Goal: Information Seeking & Learning: Find contact information

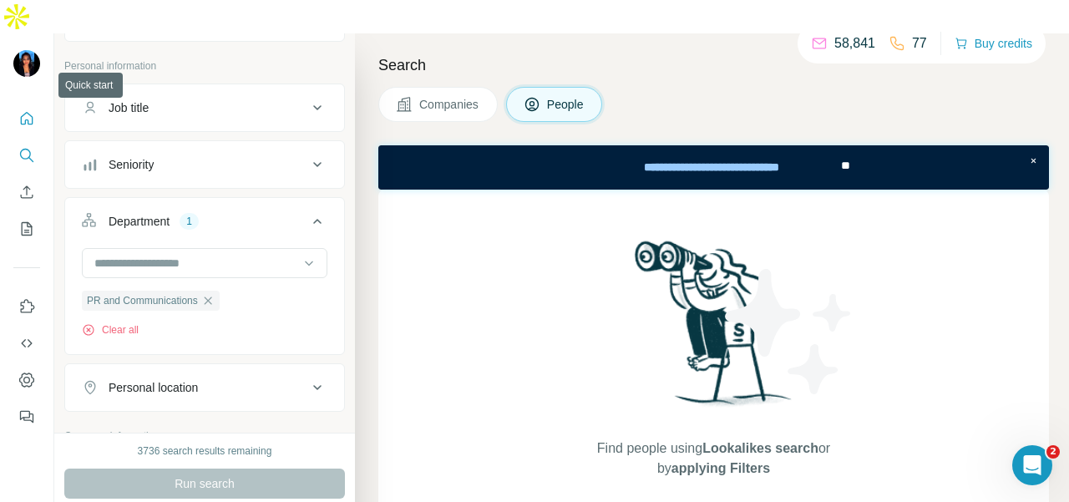
click at [18, 104] on button "Quick start" at bounding box center [26, 119] width 27 height 30
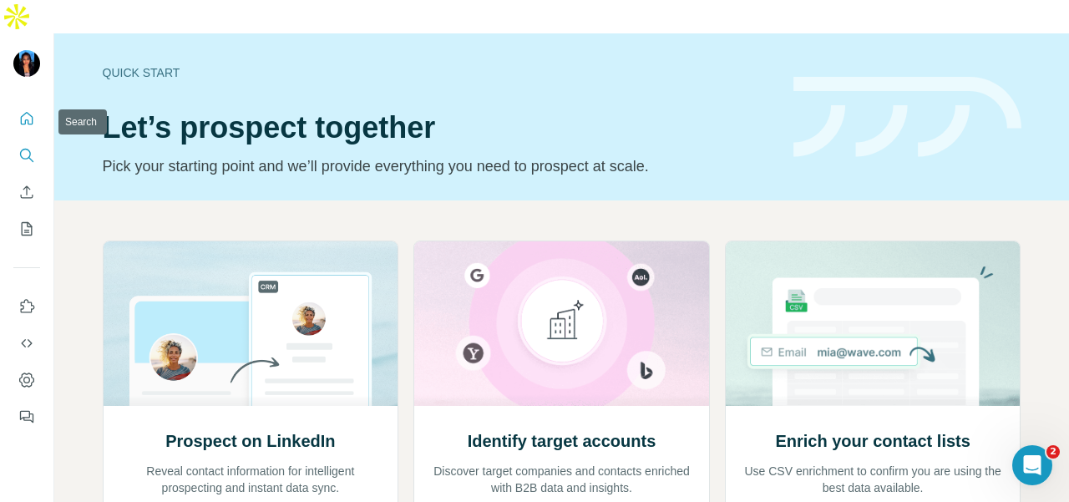
click at [18, 147] on icon "Search" at bounding box center [26, 155] width 17 height 17
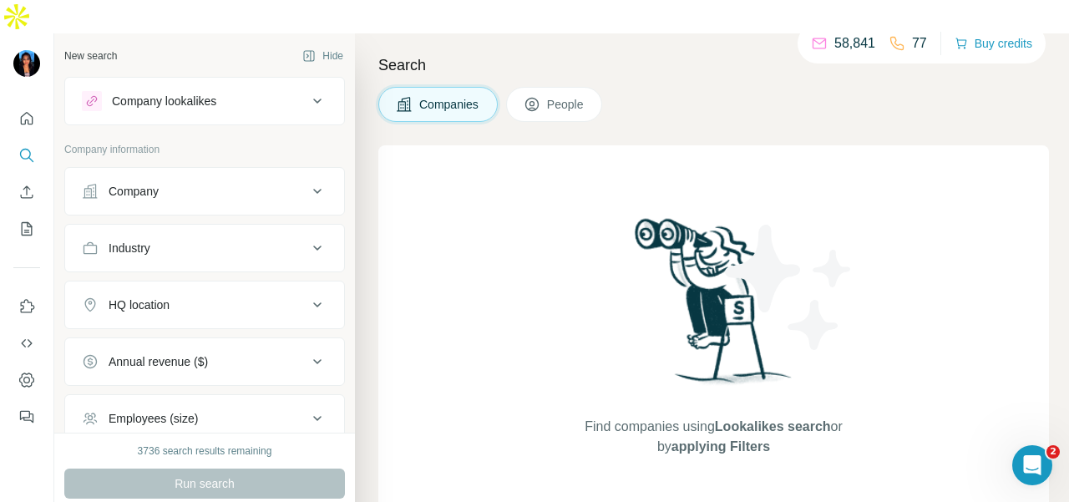
click at [122, 171] on button "Company" at bounding box center [204, 191] width 279 height 40
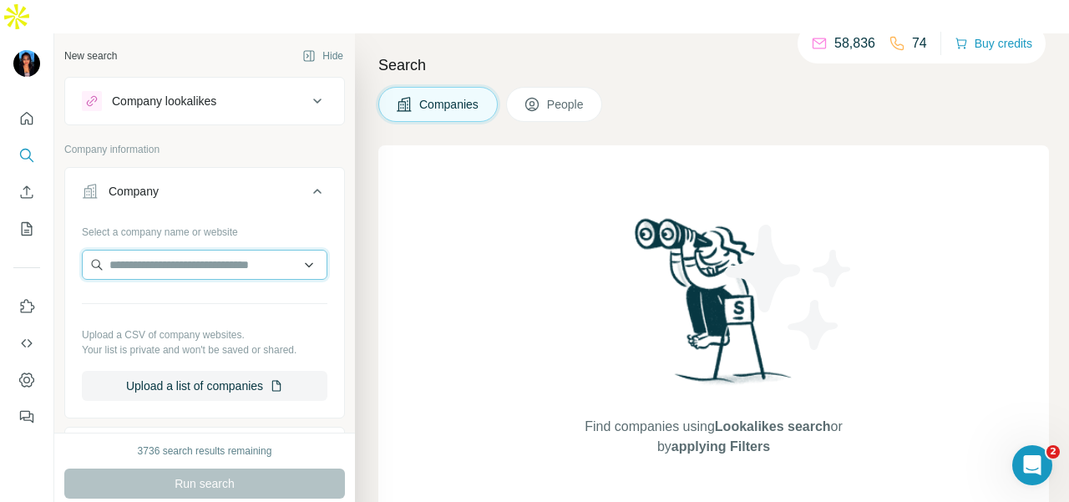
click at [133, 250] on input "text" at bounding box center [205, 265] width 246 height 30
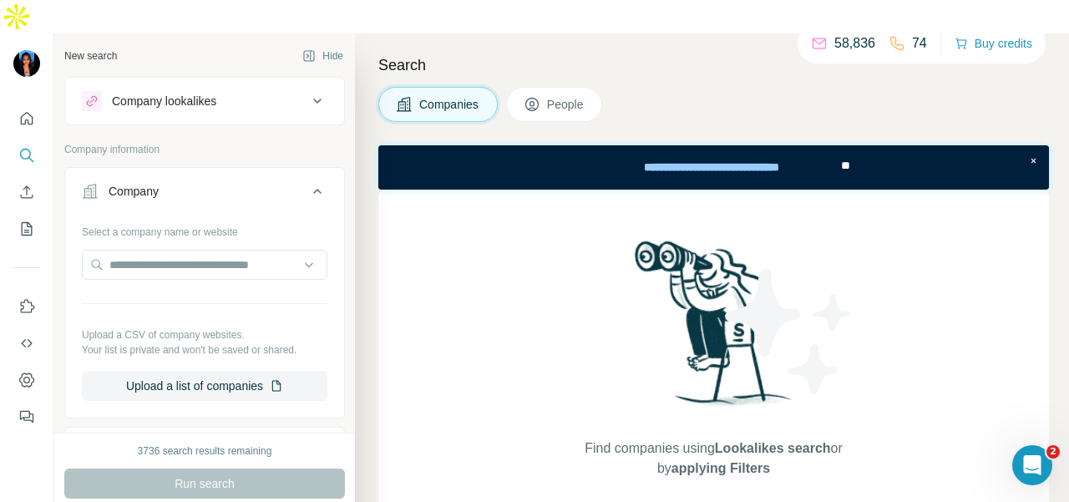
drag, startPoint x: 135, startPoint y: 228, endPoint x: 92, endPoint y: 69, distance: 164.6
click at [92, 94] on icon at bounding box center [91, 100] width 13 height 13
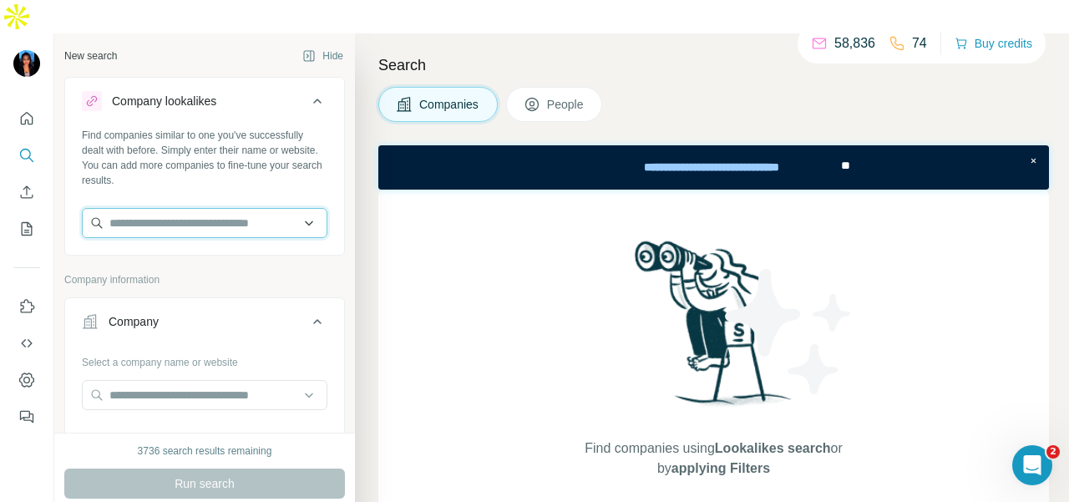
click at [130, 208] on input "text" at bounding box center [205, 223] width 246 height 30
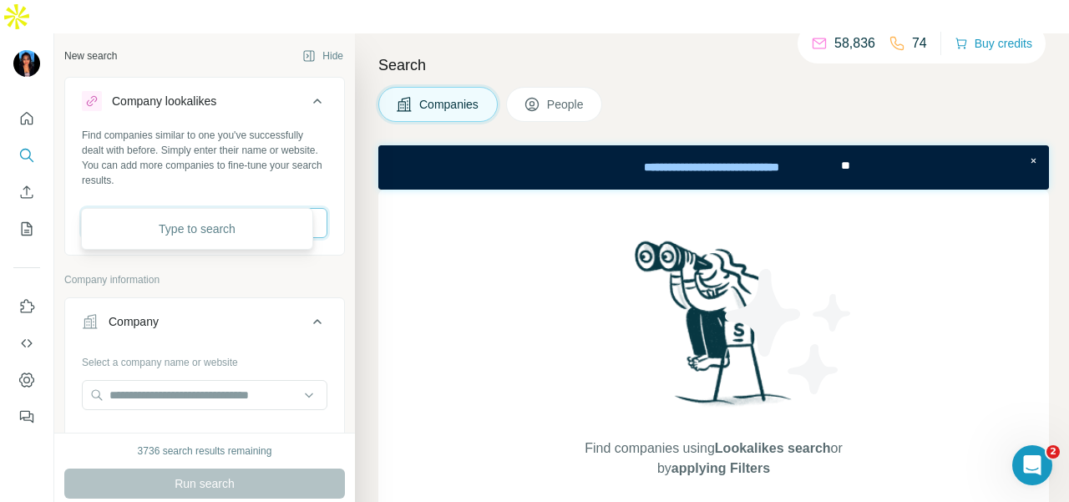
paste input "**********"
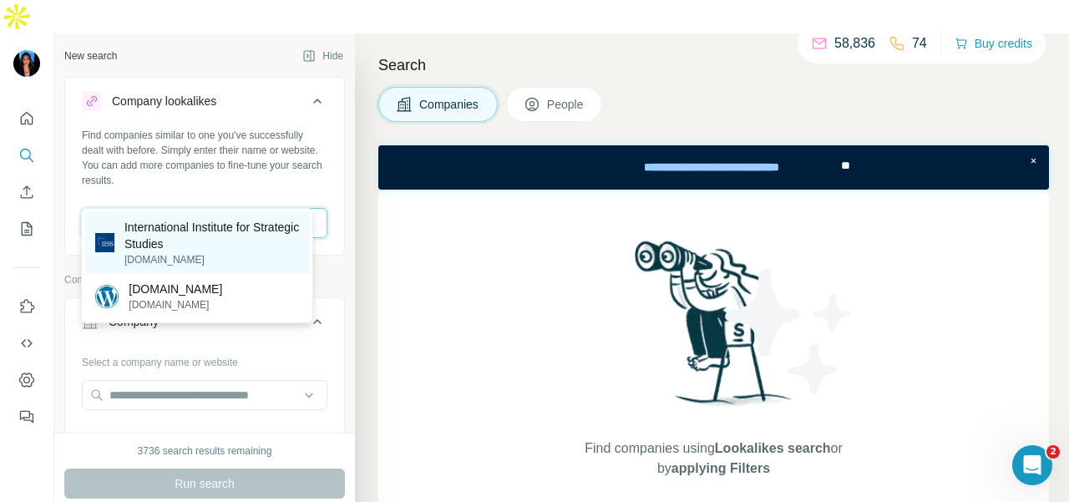
type input "**********"
click at [174, 251] on p "International Institute for Strategic Studies" at bounding box center [211, 235] width 175 height 33
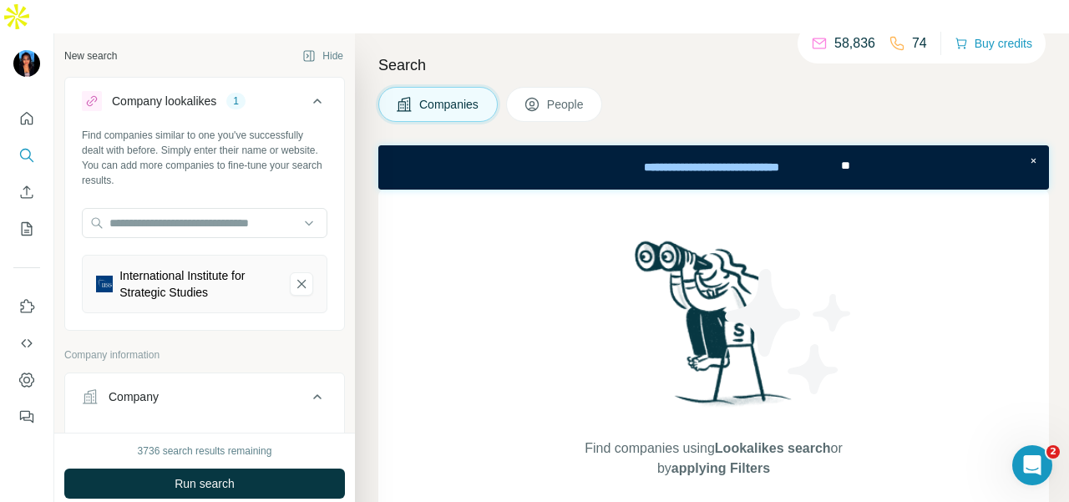
scroll to position [334, 0]
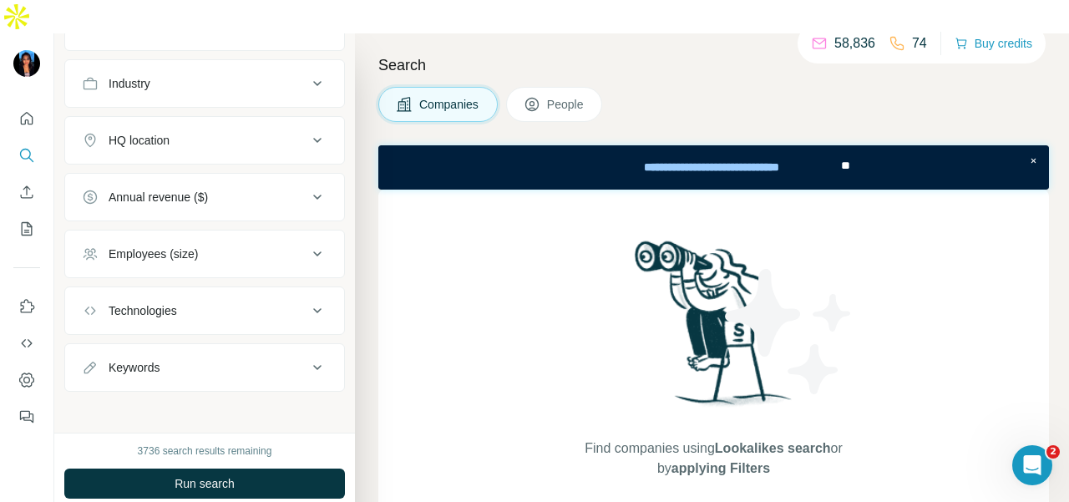
scroll to position [490, 0]
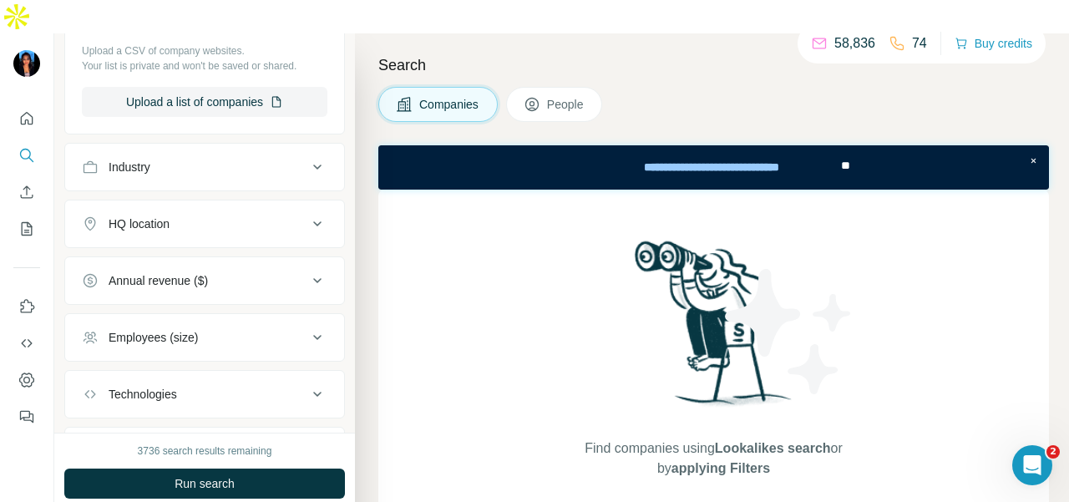
click at [568, 96] on span "People" at bounding box center [566, 104] width 38 height 17
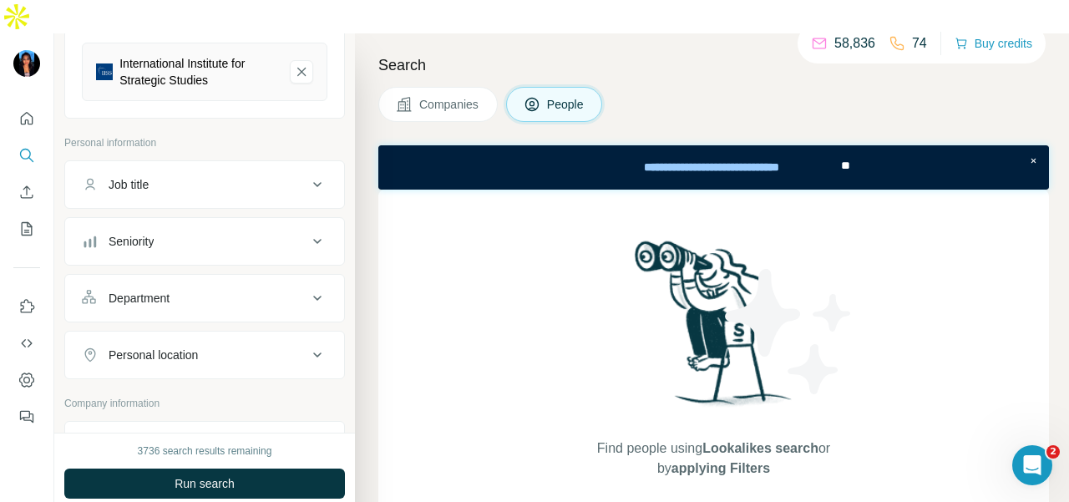
scroll to position [239, 0]
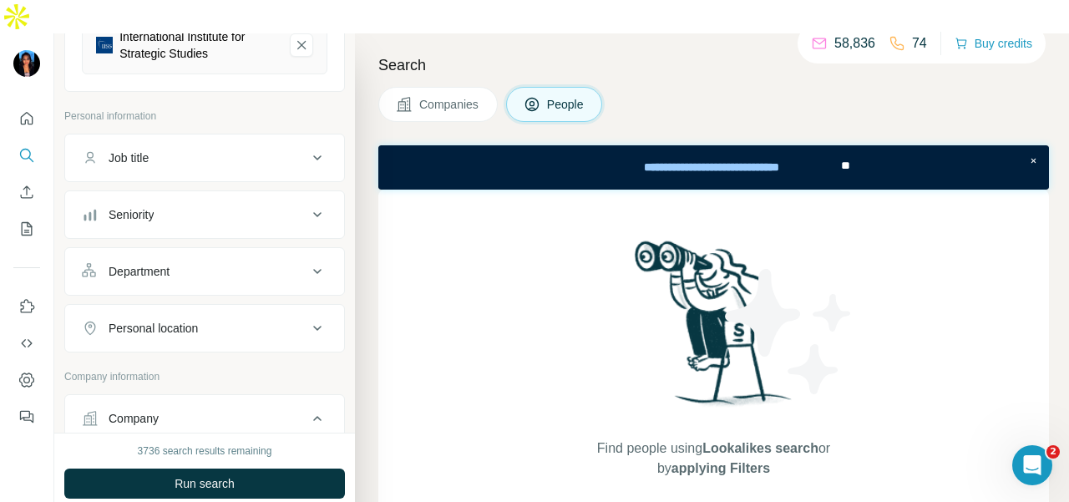
click at [248, 263] on div "Department" at bounding box center [195, 271] width 226 height 17
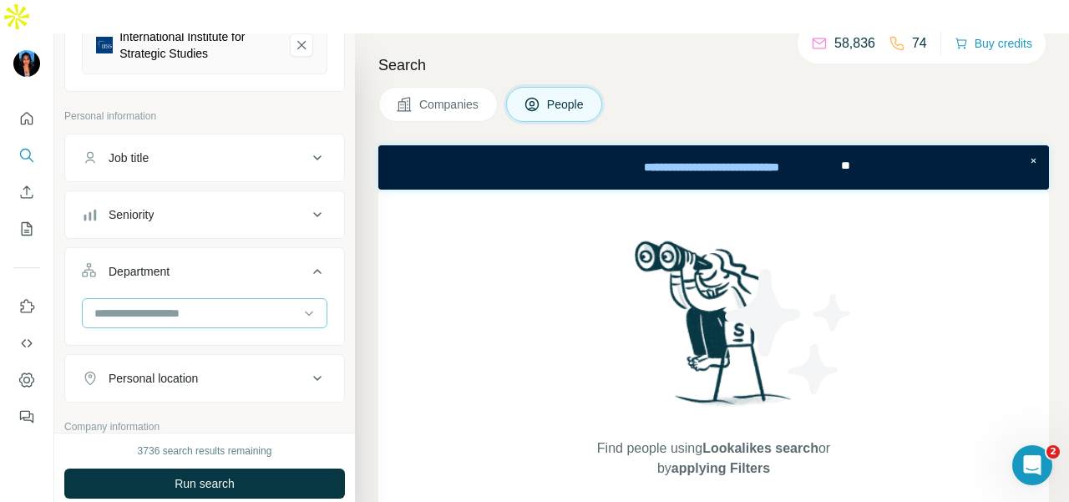
click at [242, 304] on input at bounding box center [196, 313] width 206 height 18
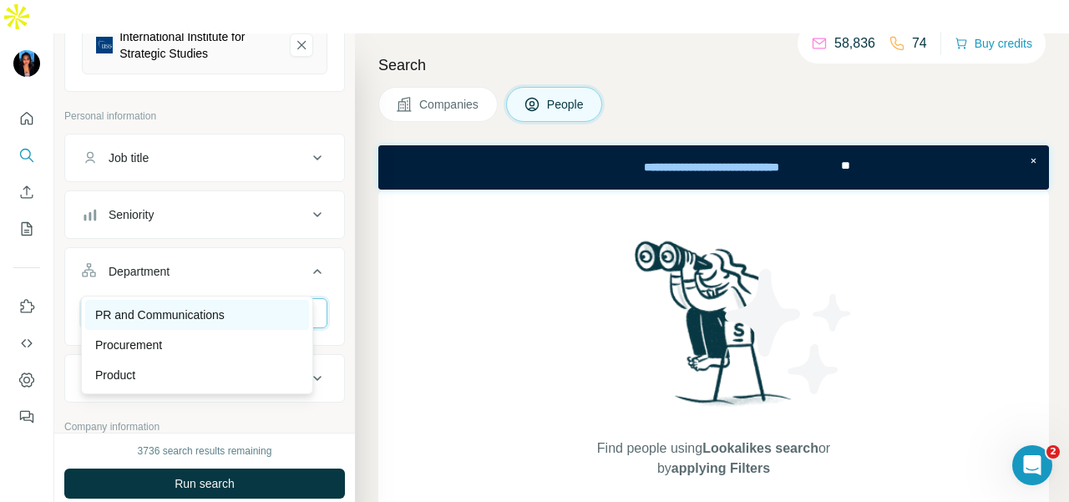
type input "**"
click at [254, 312] on div "PR and Communications" at bounding box center [197, 315] width 204 height 17
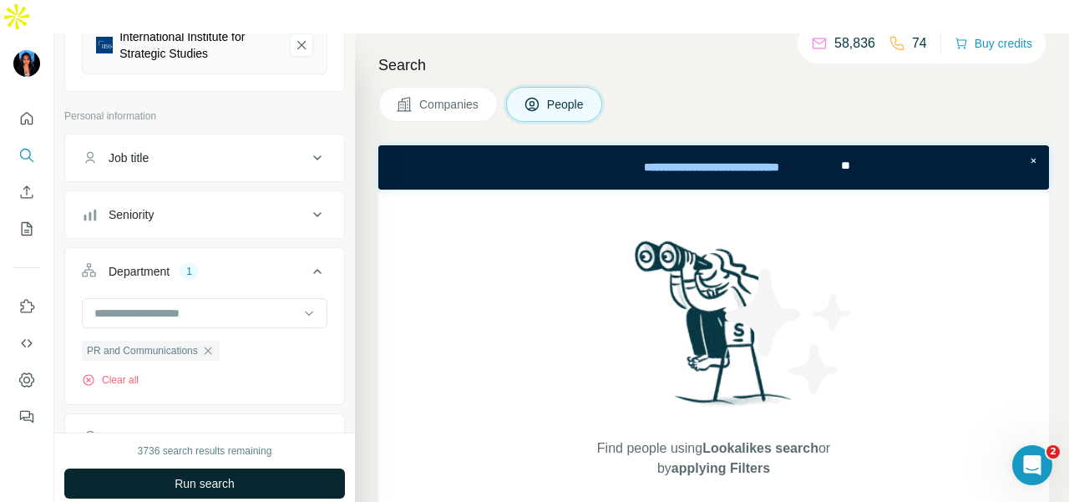
click at [289, 469] on button "Run search" at bounding box center [204, 484] width 281 height 30
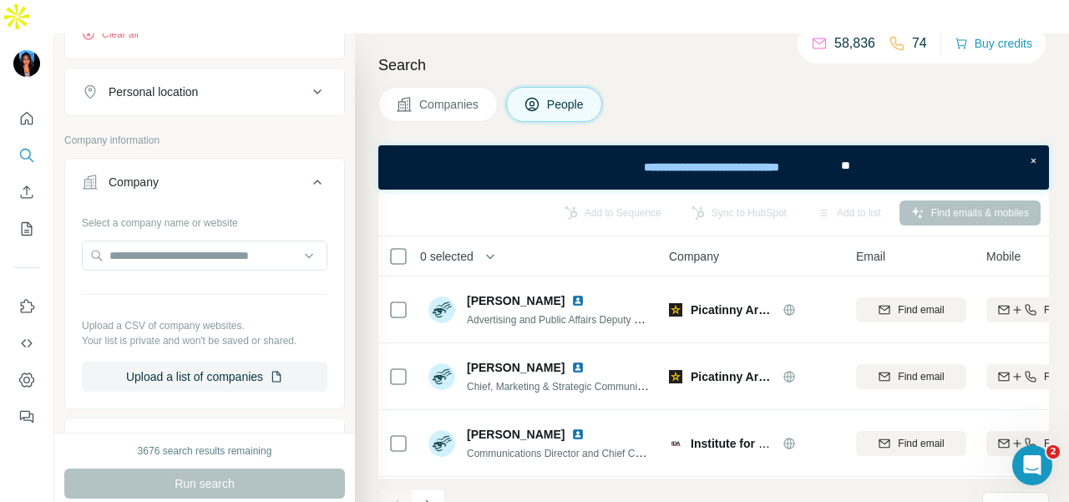
scroll to position [418, 0]
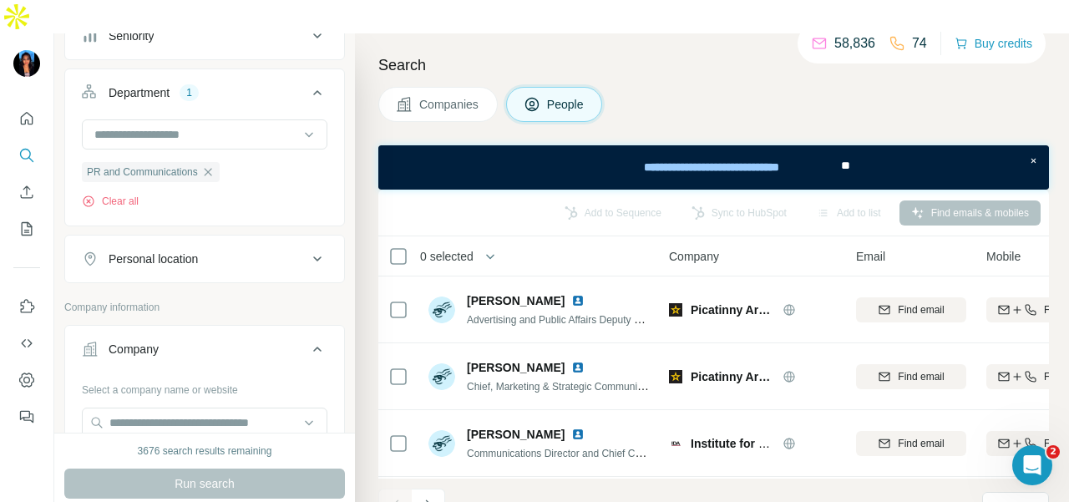
drag, startPoint x: 229, startPoint y: 206, endPoint x: 237, endPoint y: 242, distance: 37.7
click at [229, 239] on button "Personal location" at bounding box center [204, 259] width 279 height 40
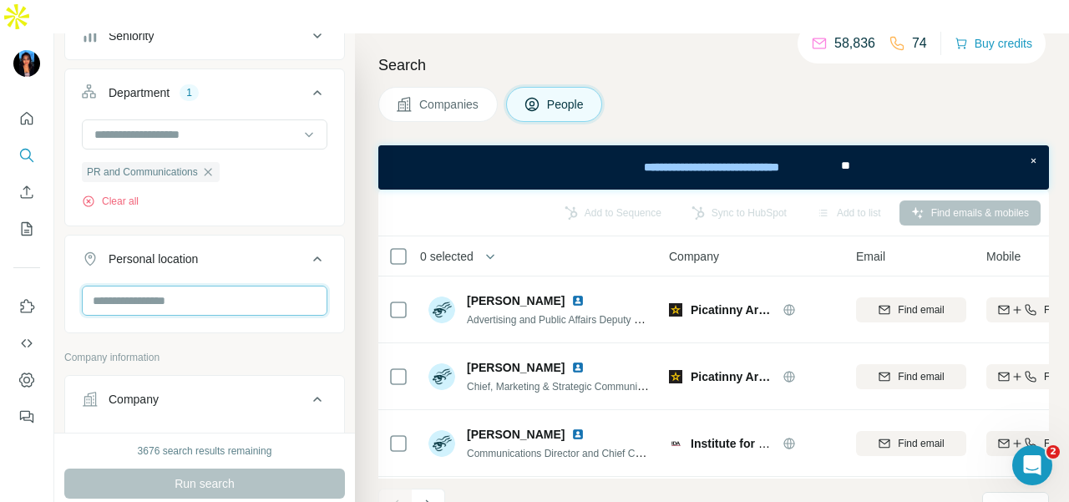
click at [241, 286] on input "text" at bounding box center [205, 301] width 246 height 30
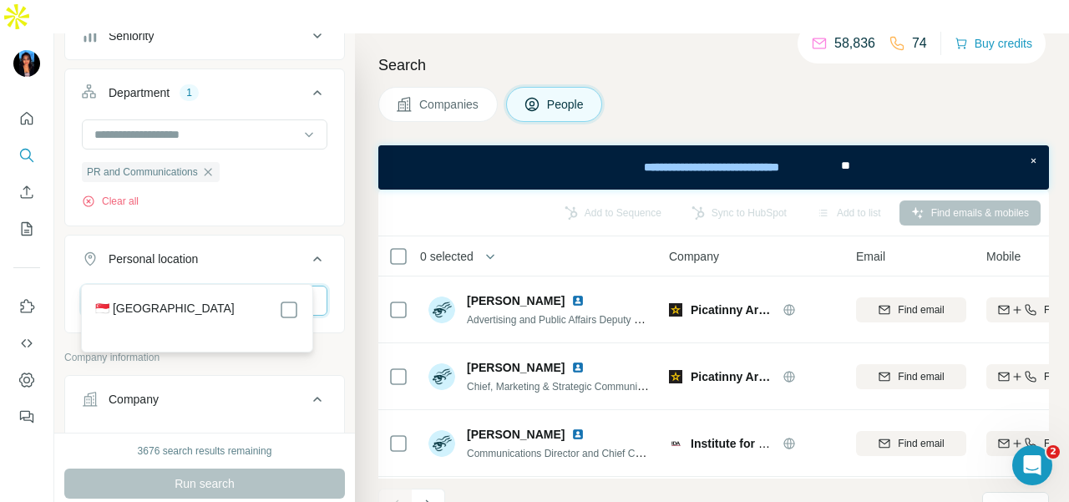
scroll to position [334, 0]
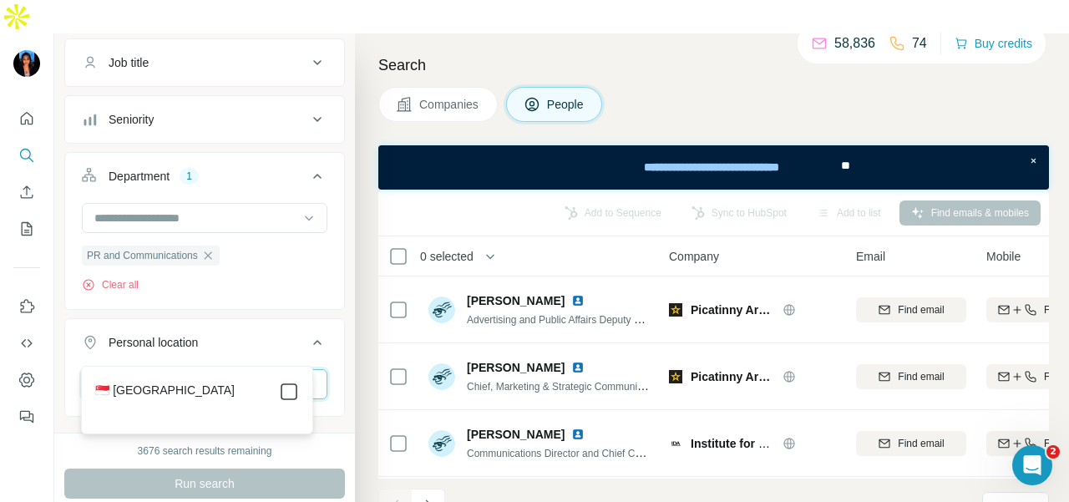
type input "****"
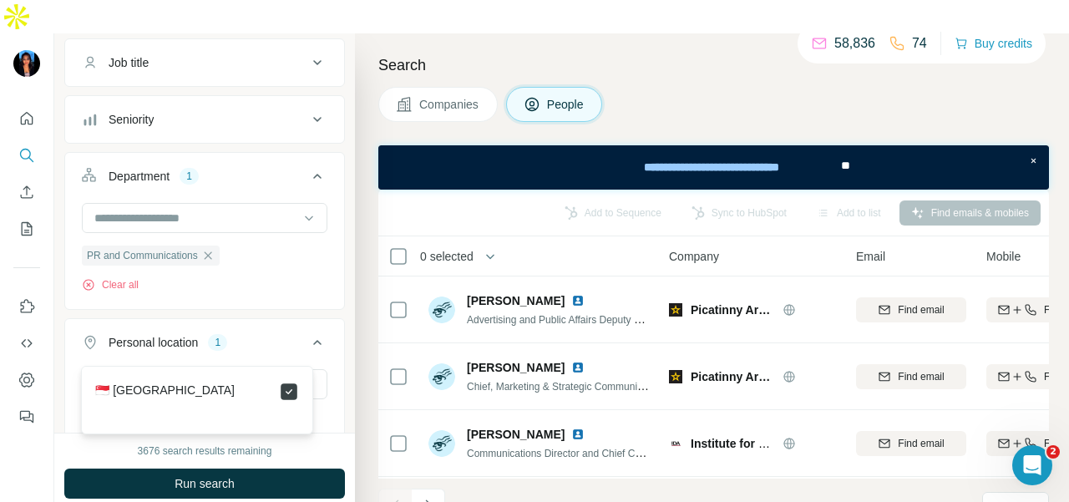
click at [305, 469] on button "Run search" at bounding box center [204, 484] width 281 height 30
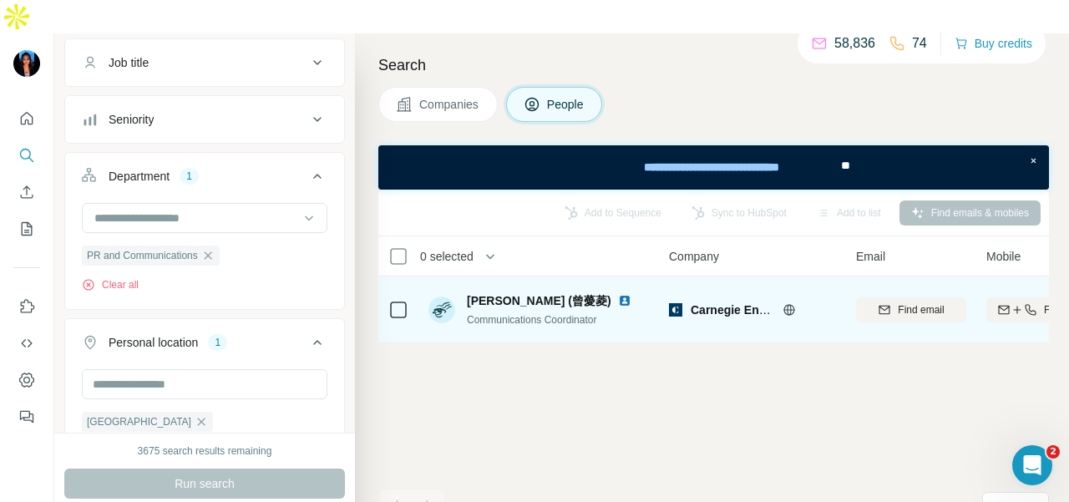
click at [618, 294] on img at bounding box center [624, 300] width 13 height 13
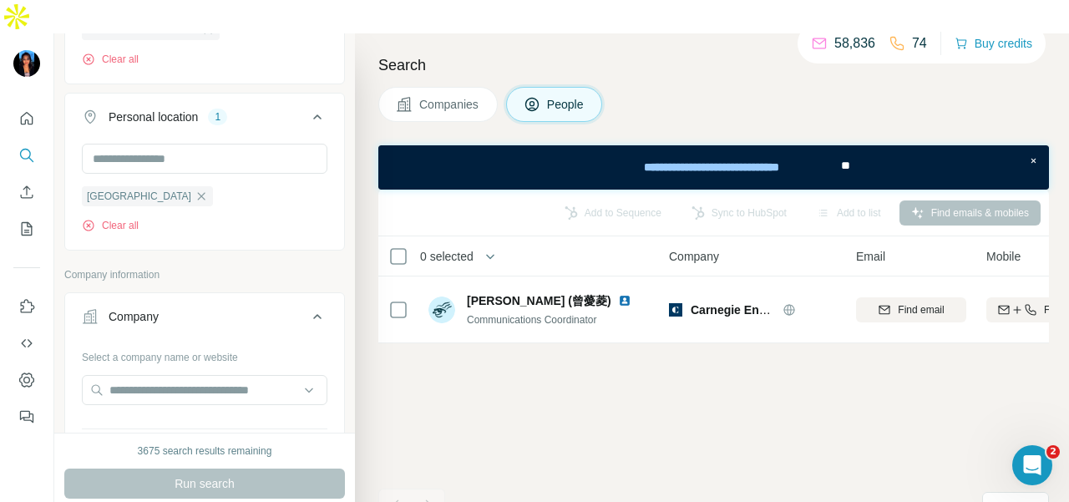
scroll to position [585, 0]
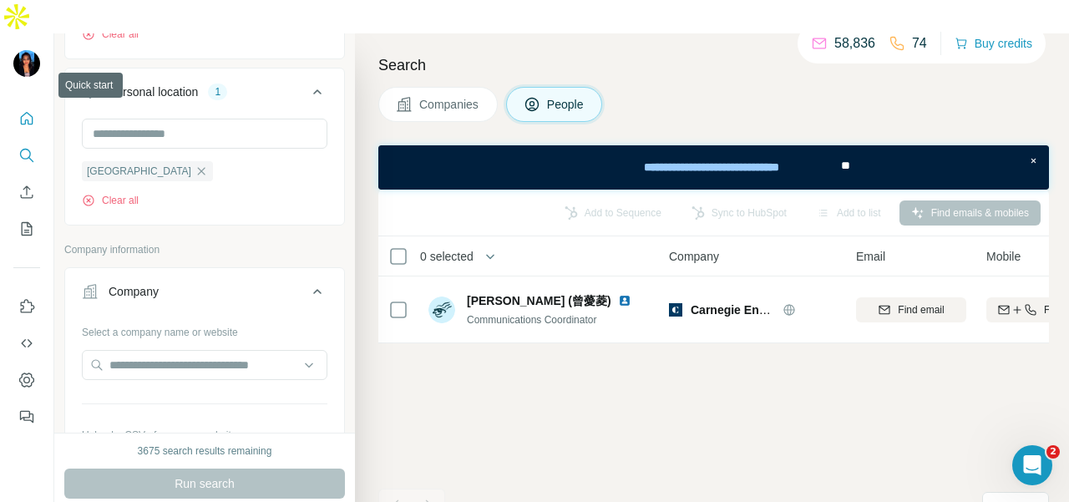
click at [15, 104] on button "Quick start" at bounding box center [26, 119] width 27 height 30
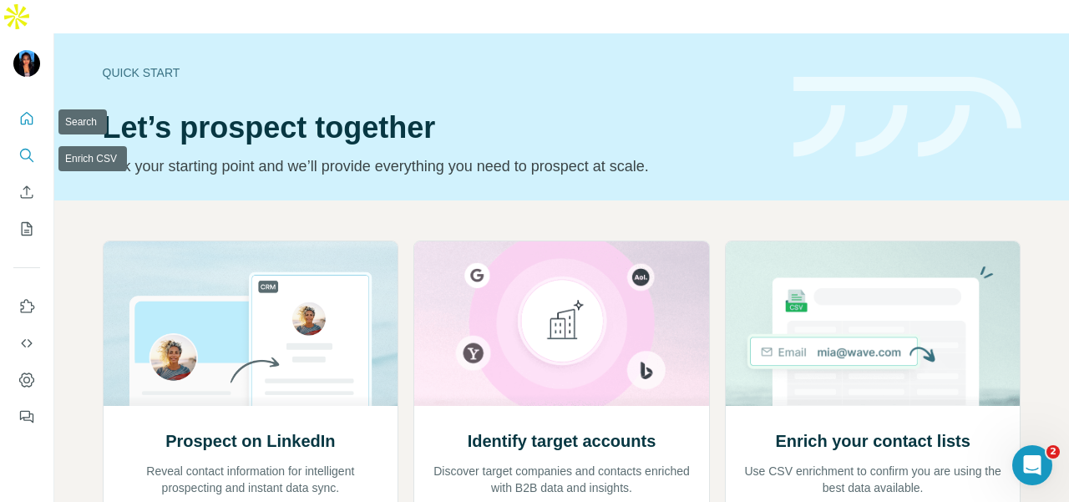
click at [19, 147] on icon "Search" at bounding box center [26, 155] width 17 height 17
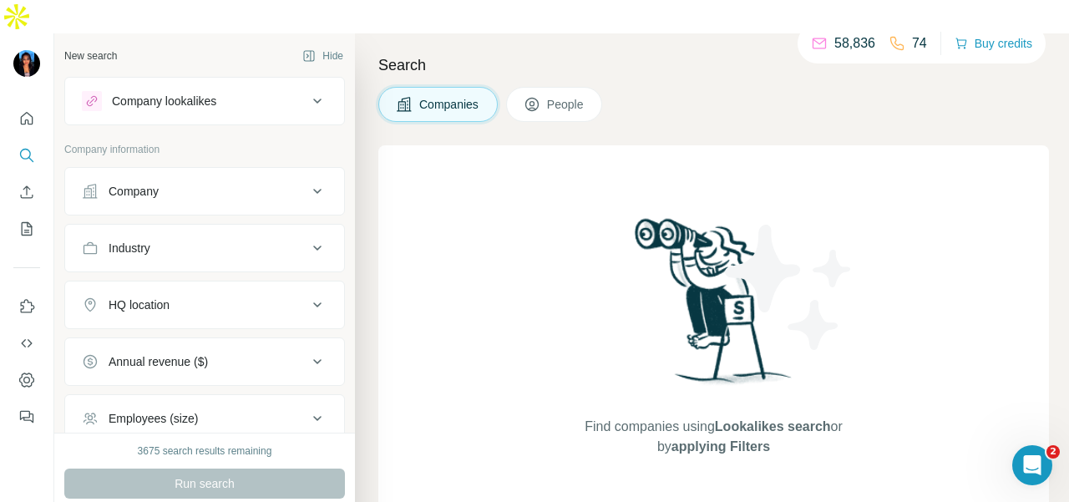
drag, startPoint x: 140, startPoint y: 148, endPoint x: 147, endPoint y: 175, distance: 27.6
click at [140, 171] on button "Company" at bounding box center [204, 191] width 279 height 40
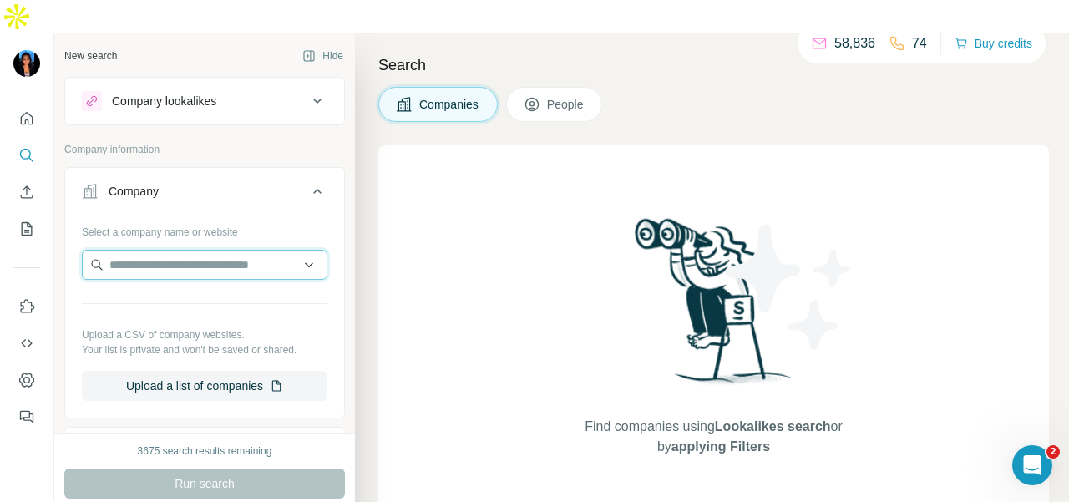
click at [157, 250] on input "text" at bounding box center [205, 265] width 246 height 30
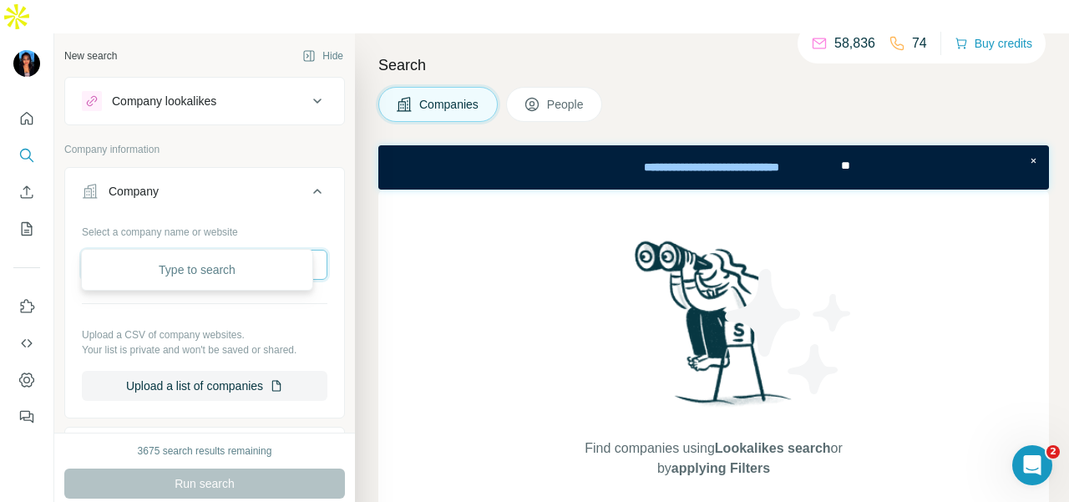
paste input "**********"
type input "**********"
click at [206, 142] on p "Company information" at bounding box center [204, 149] width 281 height 15
click at [250, 250] on input "**********" at bounding box center [205, 265] width 246 height 30
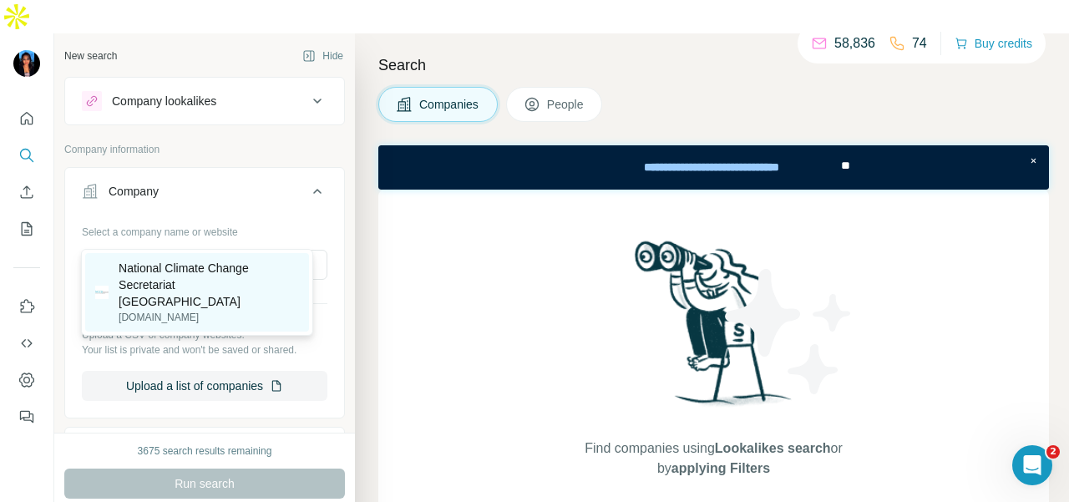
click at [255, 270] on p "National Climate Change Secretariat [GEOGRAPHIC_DATA]" at bounding box center [209, 285] width 180 height 50
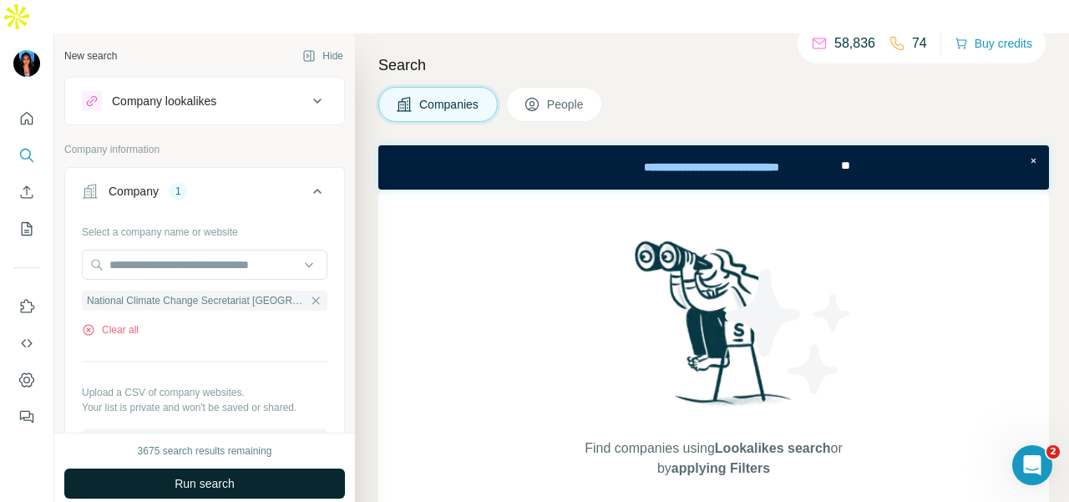
click at [227, 469] on button "Run search" at bounding box center [204, 484] width 281 height 30
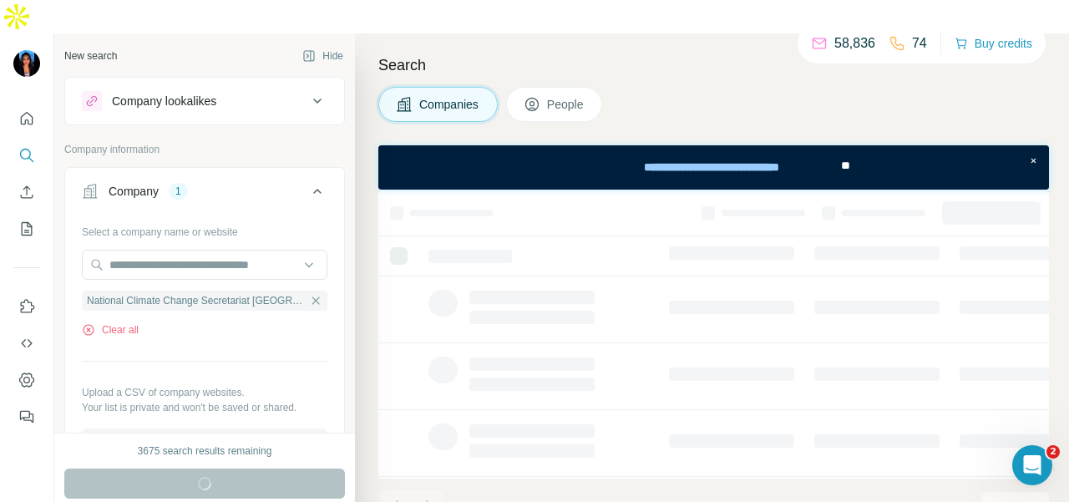
scroll to position [418, 0]
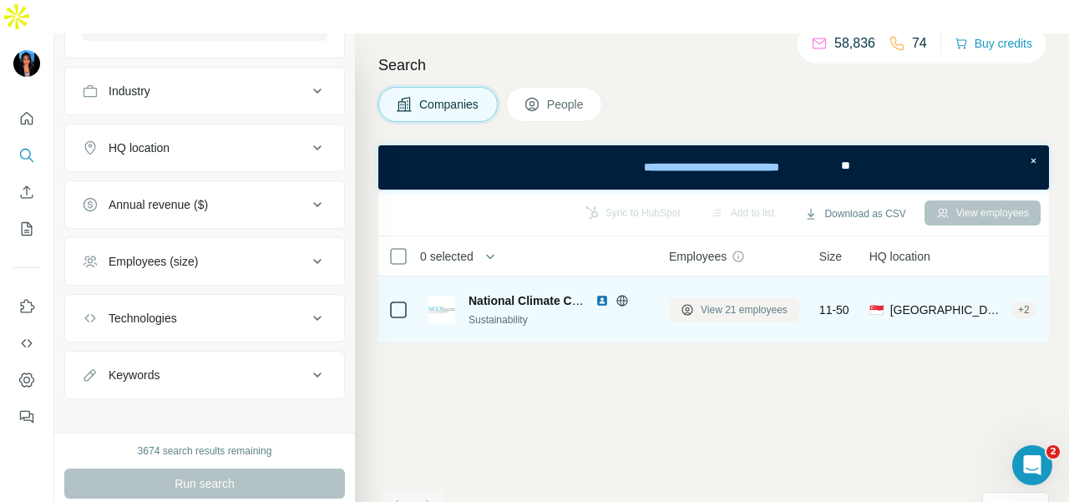
click at [744, 297] on button "View 21 employees" at bounding box center [734, 309] width 130 height 25
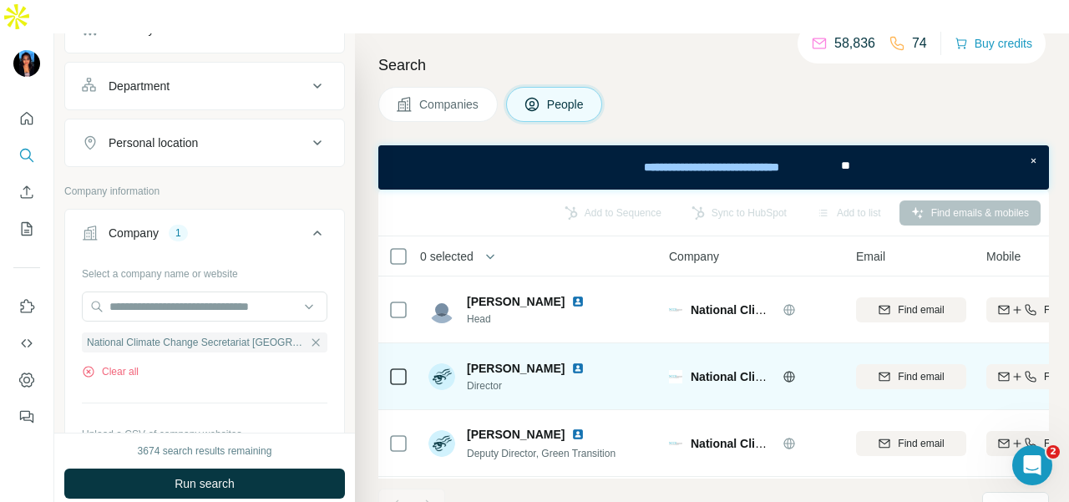
scroll to position [167, 0]
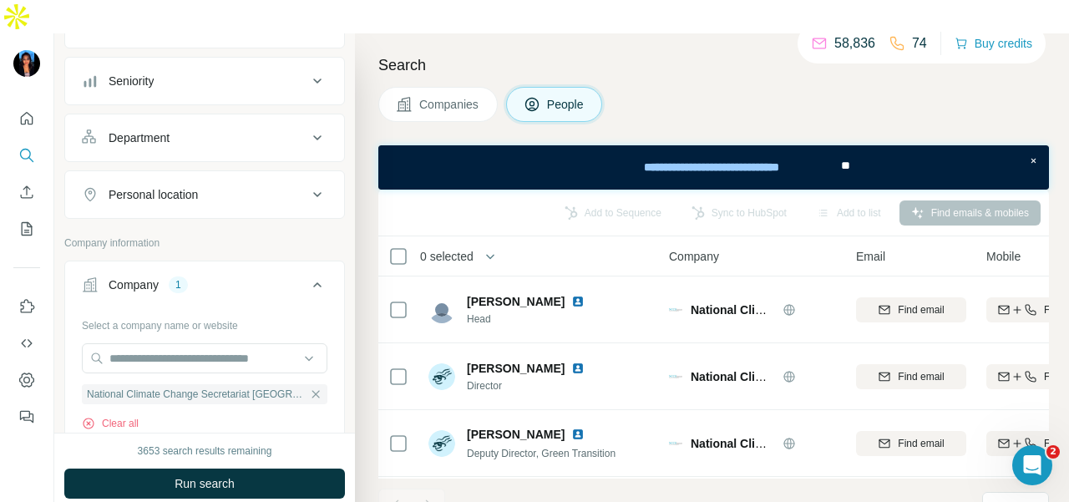
click at [259, 130] on div "Department" at bounding box center [195, 138] width 226 height 17
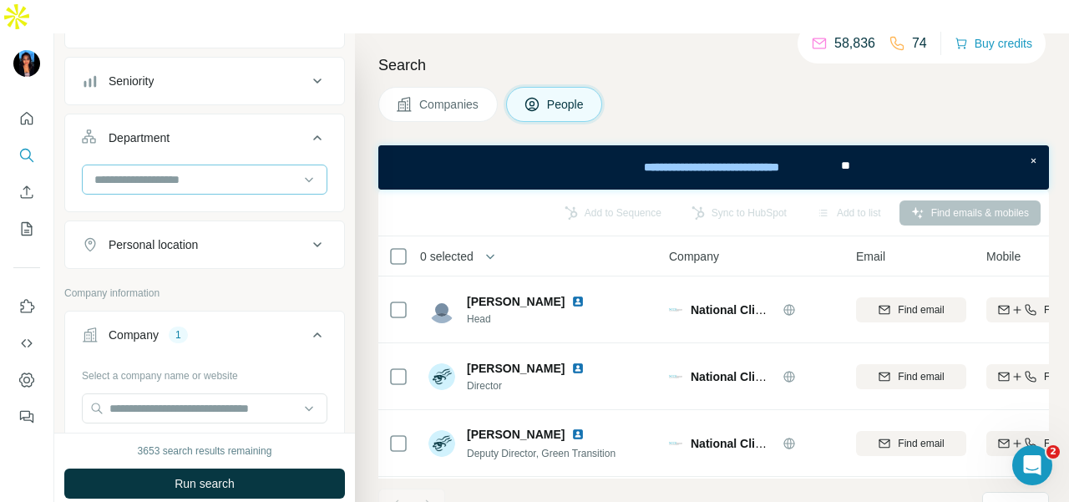
drag, startPoint x: 261, startPoint y: 118, endPoint x: 262, endPoint y: 150, distance: 31.8
click at [262, 170] on input at bounding box center [196, 179] width 206 height 18
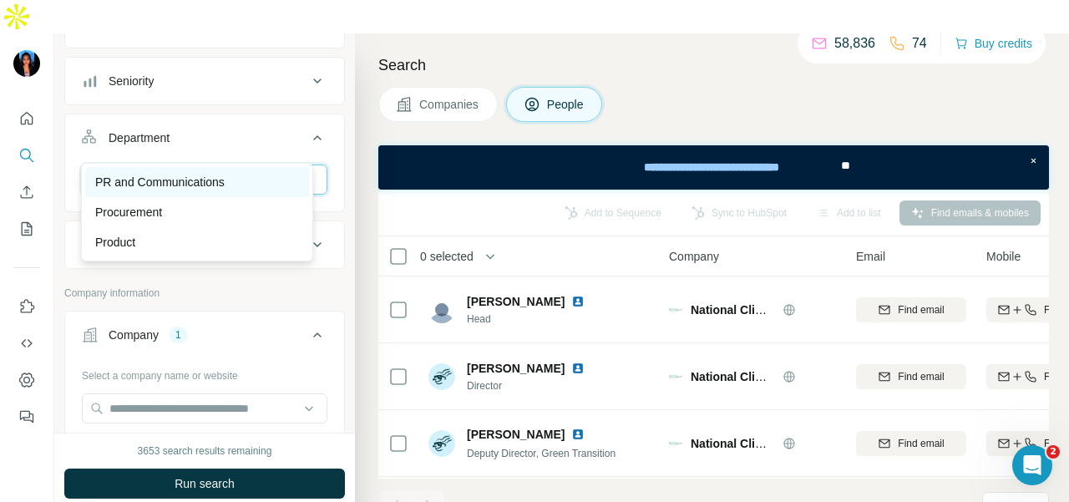
type input "**"
click at [225, 174] on p "PR and Communications" at bounding box center [160, 182] width 130 height 17
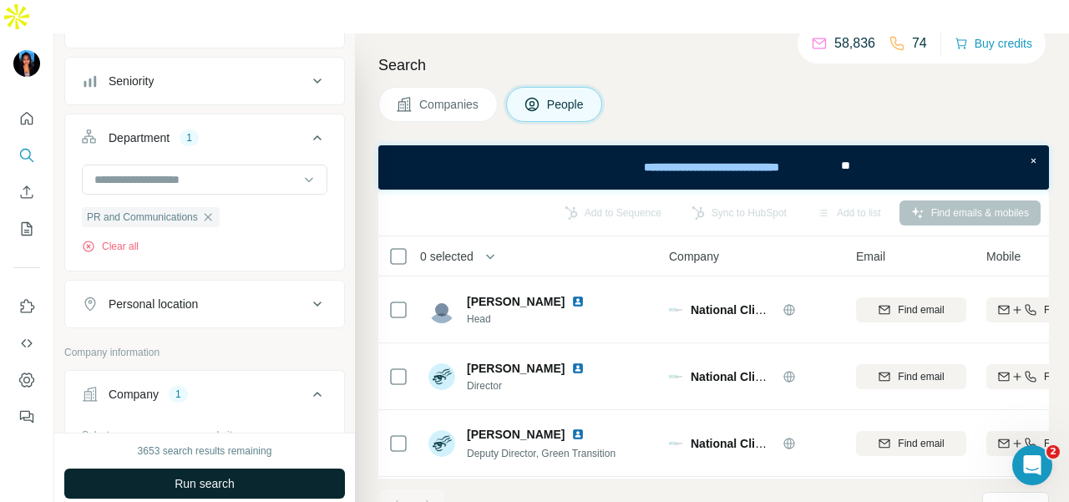
click at [206, 469] on button "Run search" at bounding box center [204, 484] width 281 height 30
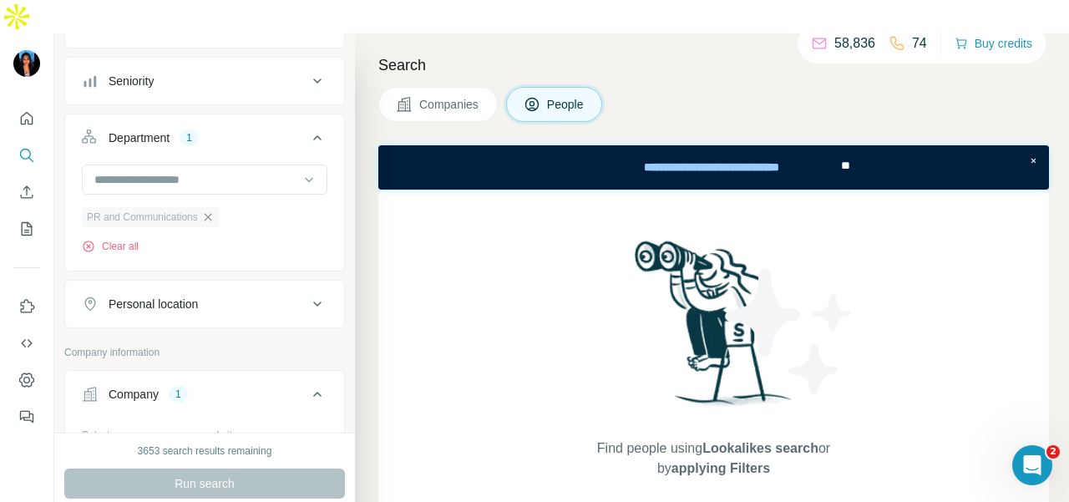
click at [205, 211] on icon "button" at bounding box center [207, 217] width 13 height 13
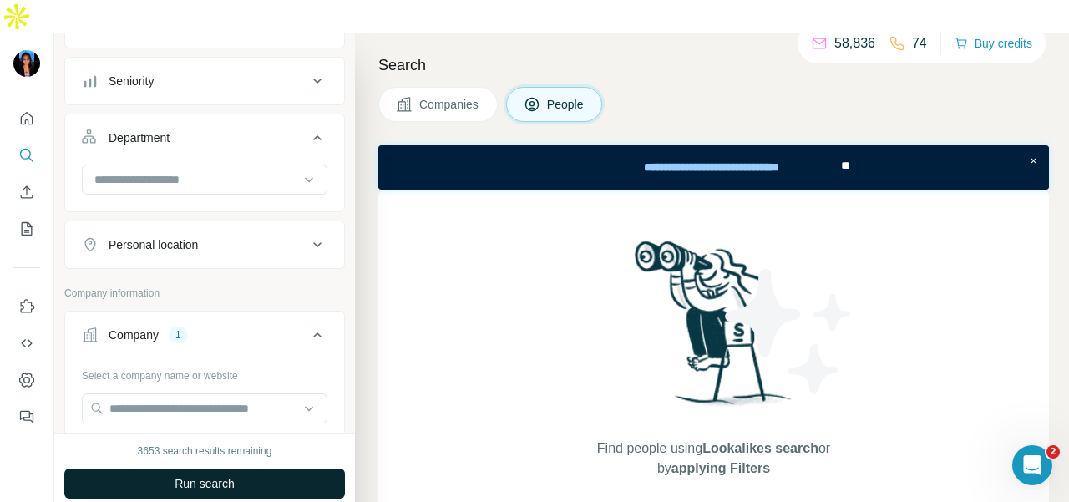
click at [251, 469] on button "Run search" at bounding box center [204, 484] width 281 height 30
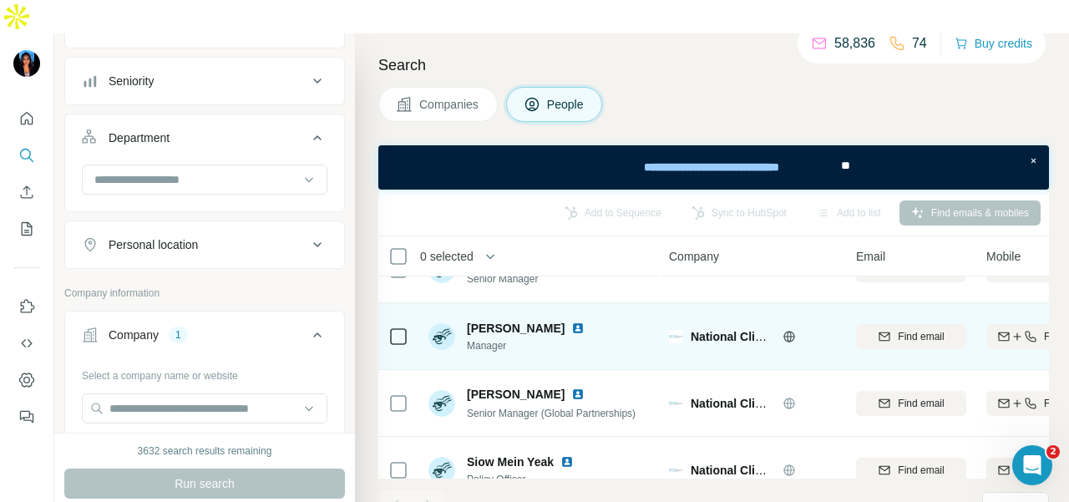
scroll to position [668, 0]
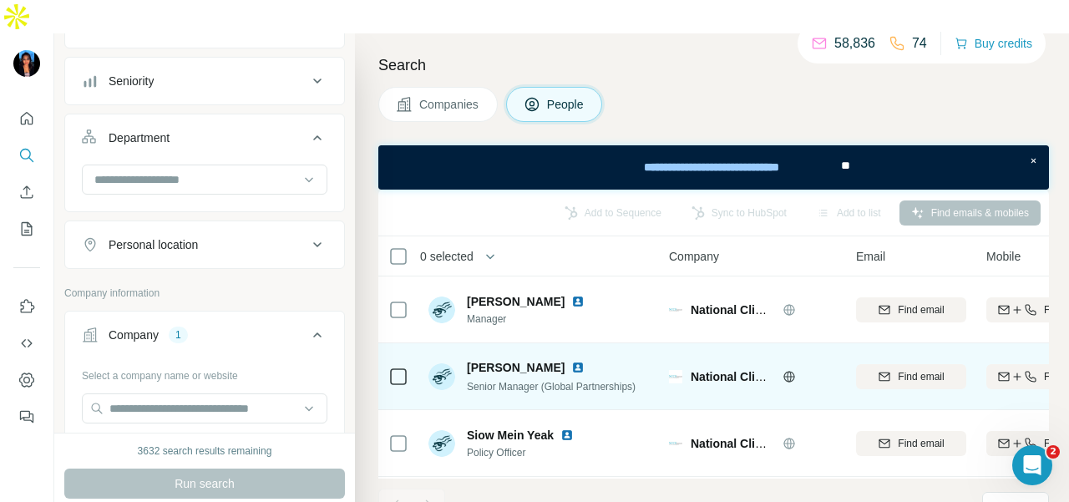
click at [571, 361] on img at bounding box center [577, 367] width 13 height 13
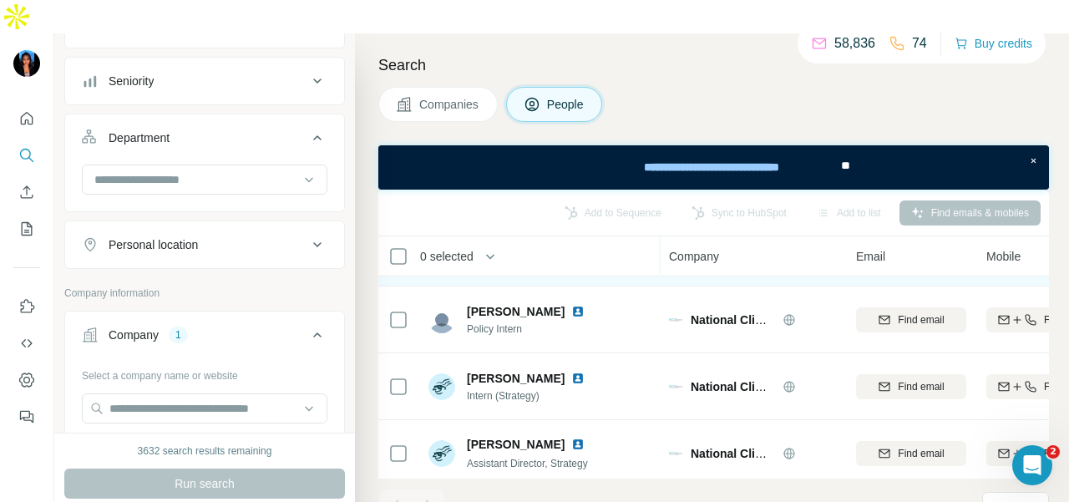
scroll to position [1206, 0]
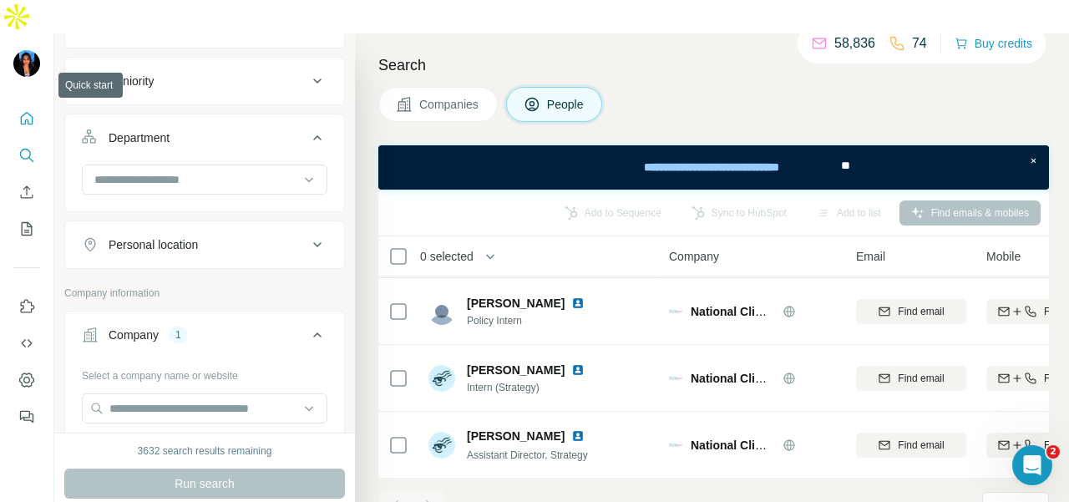
click at [30, 112] on icon "Quick start" at bounding box center [27, 118] width 13 height 13
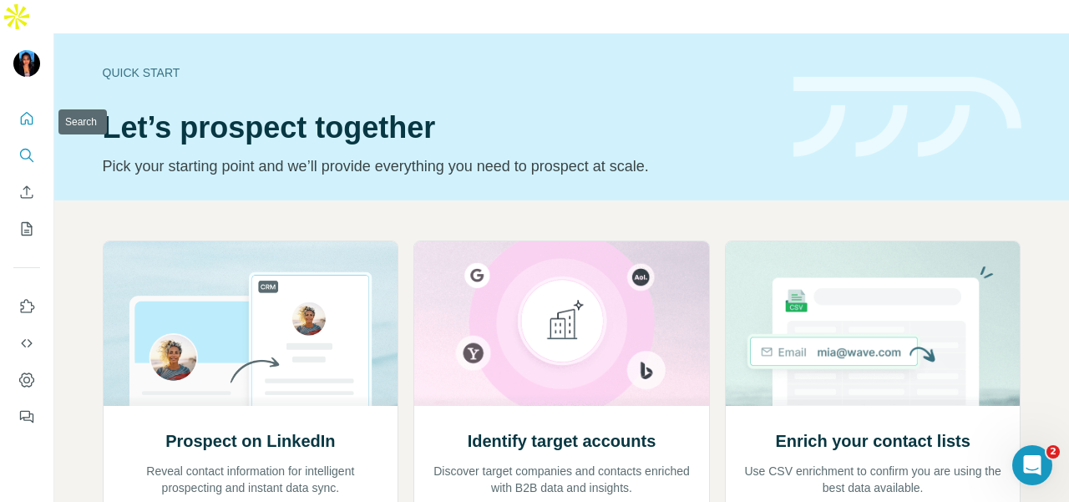
click at [28, 147] on icon "Search" at bounding box center [26, 155] width 17 height 17
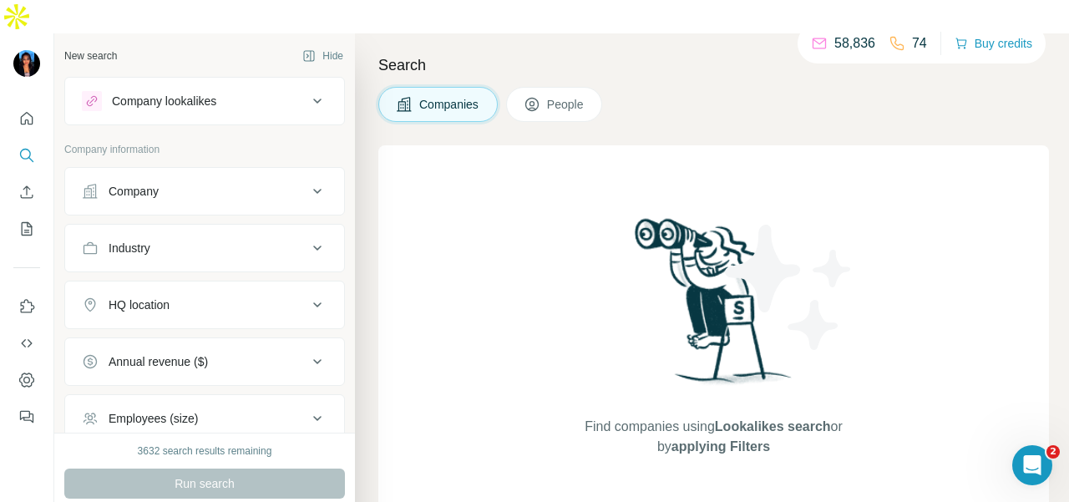
click at [144, 183] on div "Company" at bounding box center [134, 191] width 50 height 17
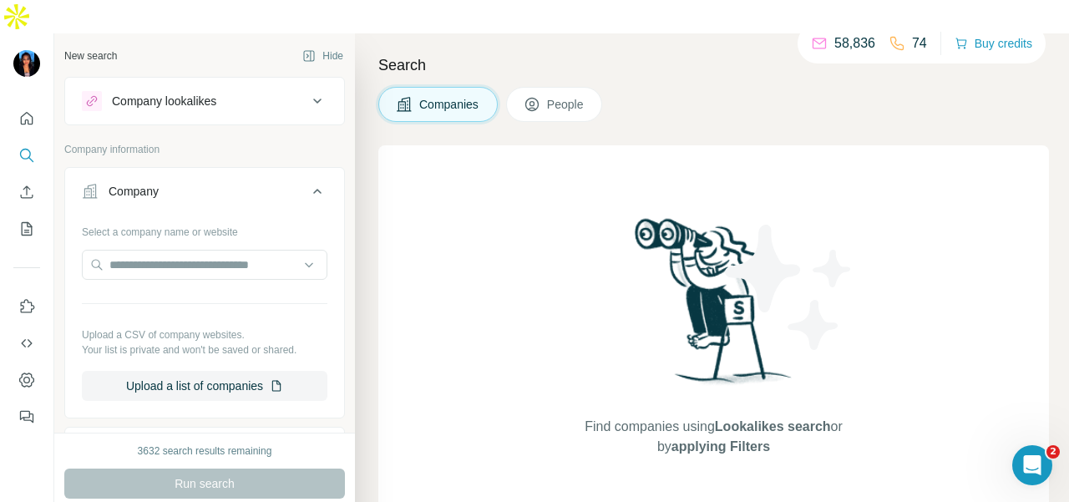
click at [146, 218] on div "Select a company name or website Upload a CSV of company websites. Your list is…" at bounding box center [205, 309] width 246 height 183
click at [145, 250] on input "text" at bounding box center [205, 265] width 246 height 30
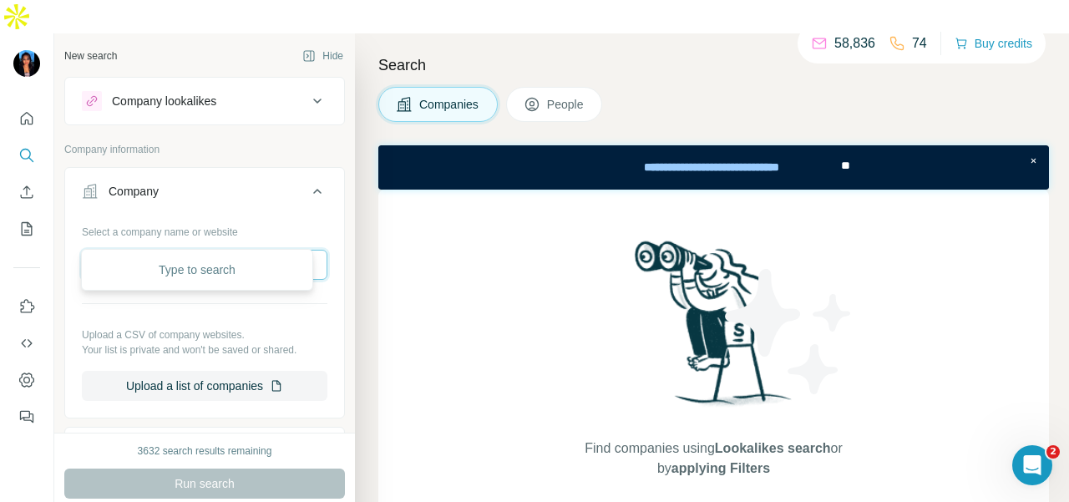
paste input "**********"
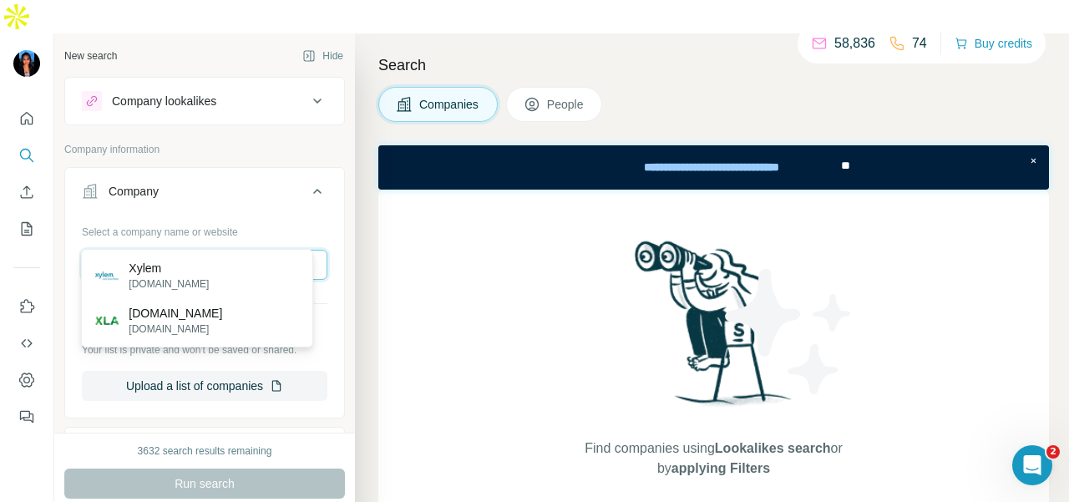
type input "**********"
click at [231, 276] on div "Xylem [DOMAIN_NAME]" at bounding box center [197, 275] width 224 height 45
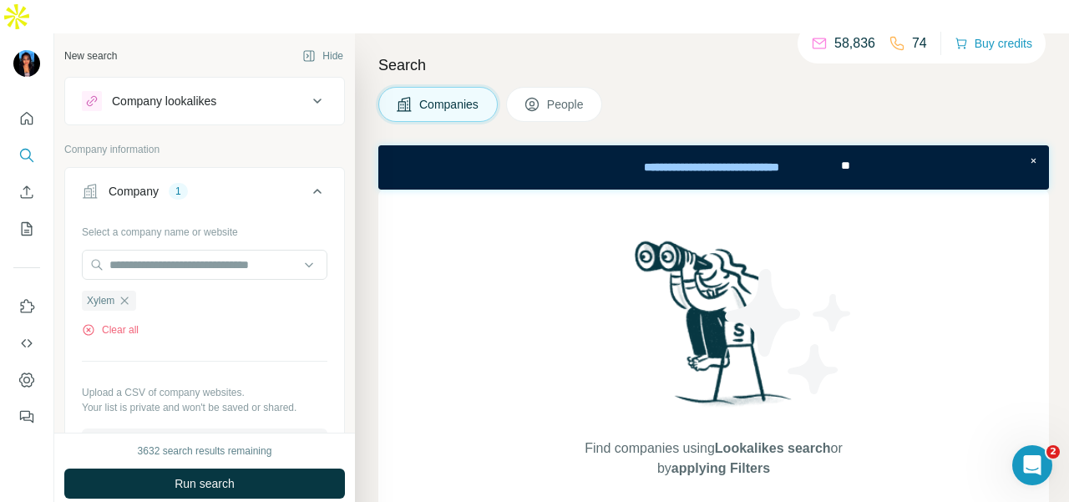
click at [525, 87] on button "People" at bounding box center [554, 104] width 97 height 35
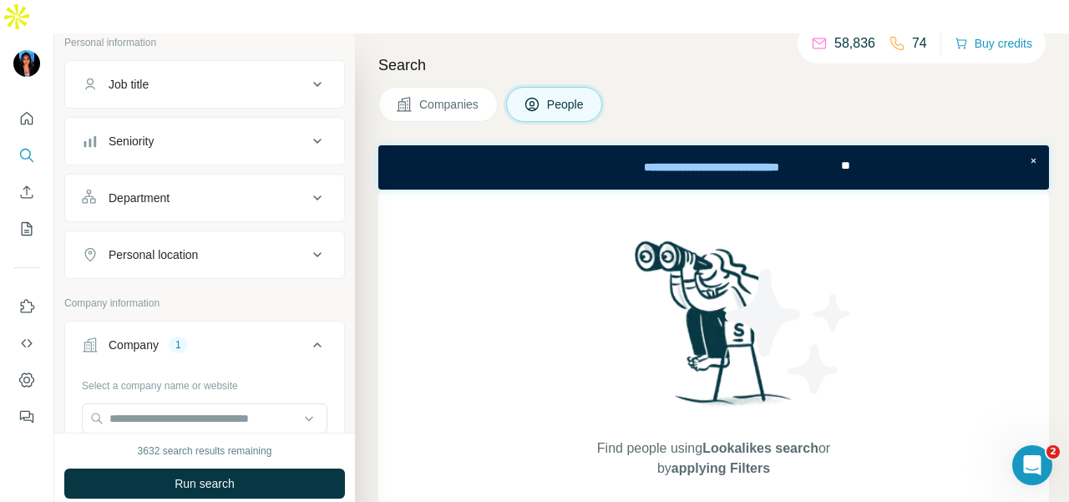
scroll to position [84, 0]
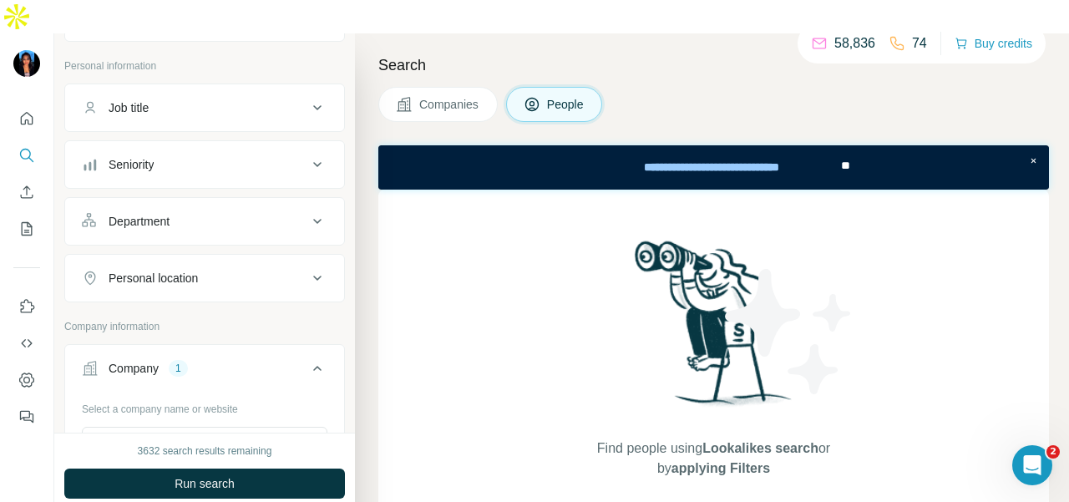
click at [177, 270] on div "Personal location" at bounding box center [153, 278] width 89 height 17
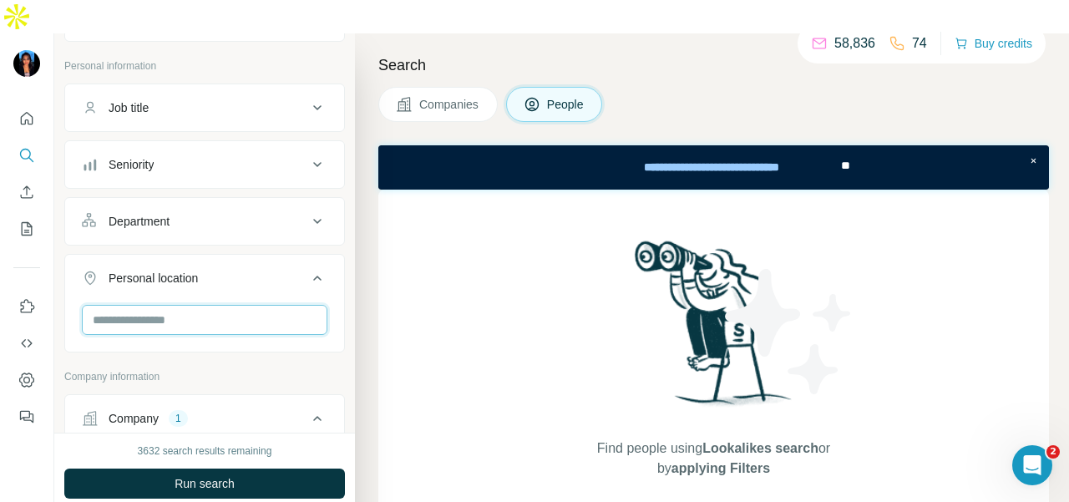
click at [179, 305] on input "text" at bounding box center [205, 320] width 246 height 30
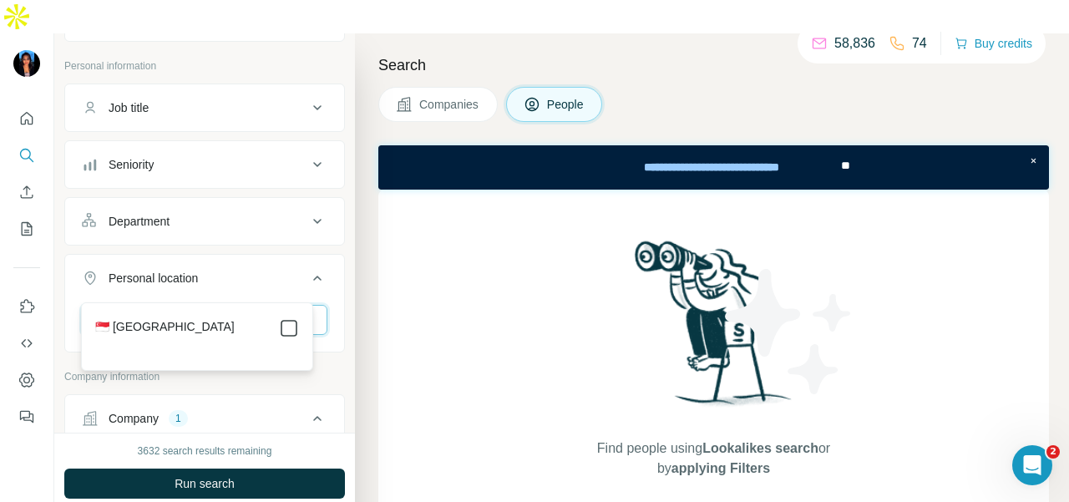
type input "****"
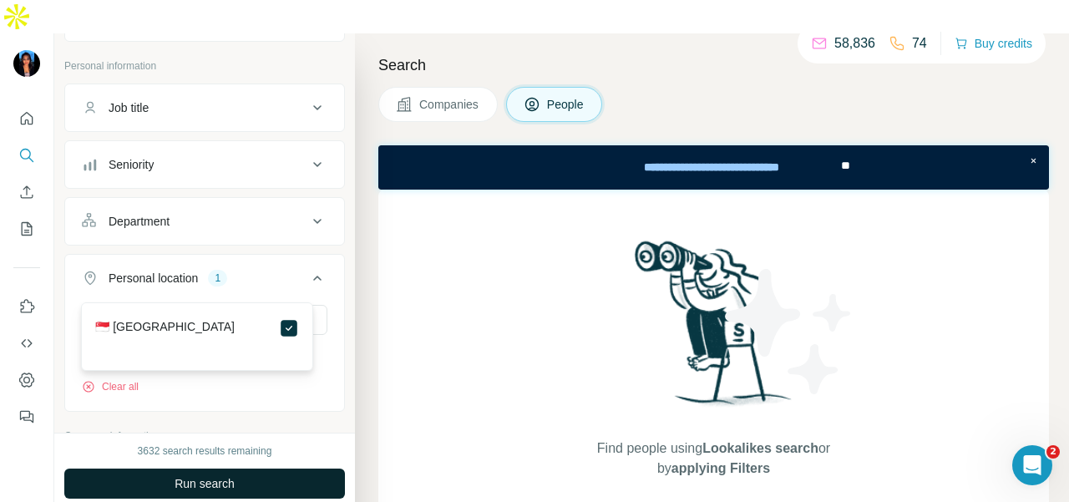
click at [311, 469] on button "Run search" at bounding box center [204, 484] width 281 height 30
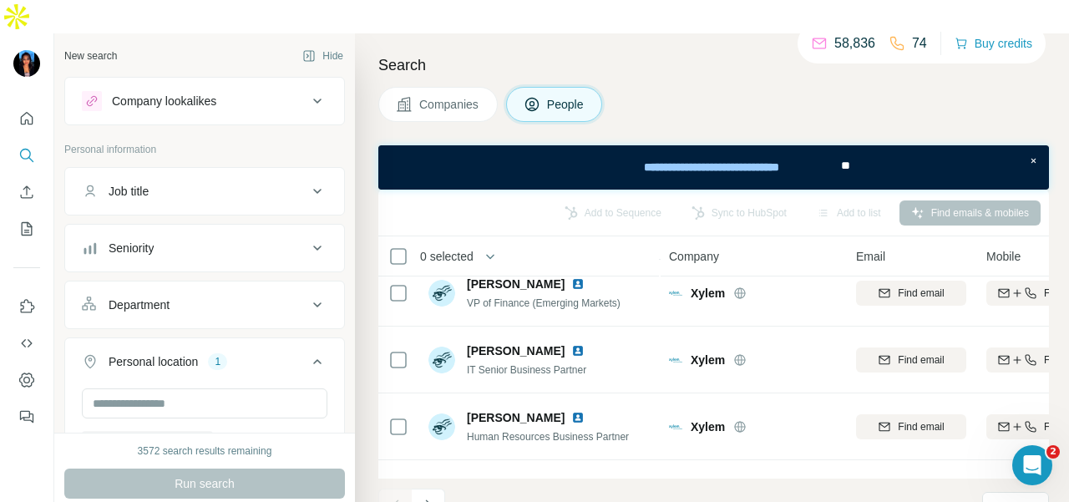
click at [280, 285] on button "Department" at bounding box center [204, 305] width 279 height 40
click at [277, 338] on input at bounding box center [196, 347] width 206 height 18
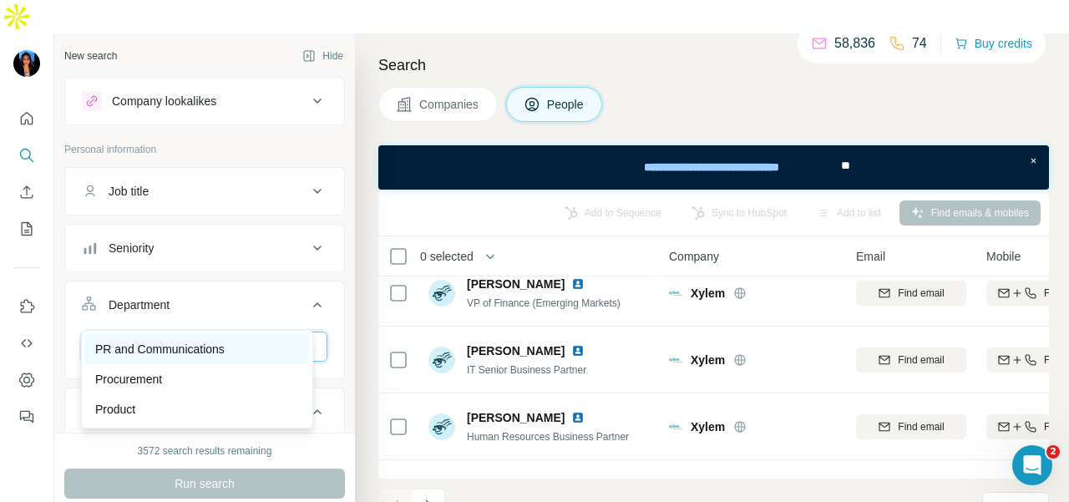
type input "**"
click at [262, 341] on div "PR and Communications" at bounding box center [197, 349] width 204 height 17
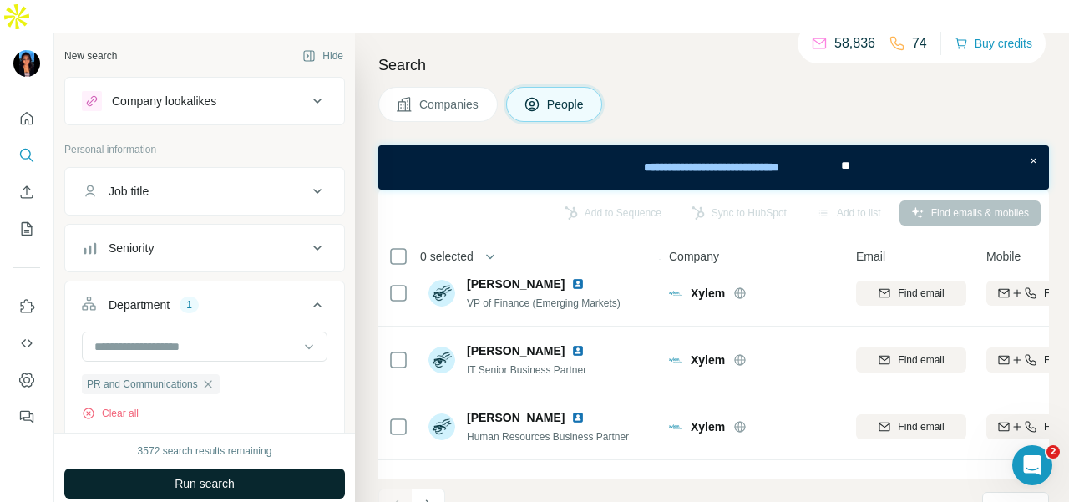
click at [282, 469] on button "Run search" at bounding box center [204, 484] width 281 height 30
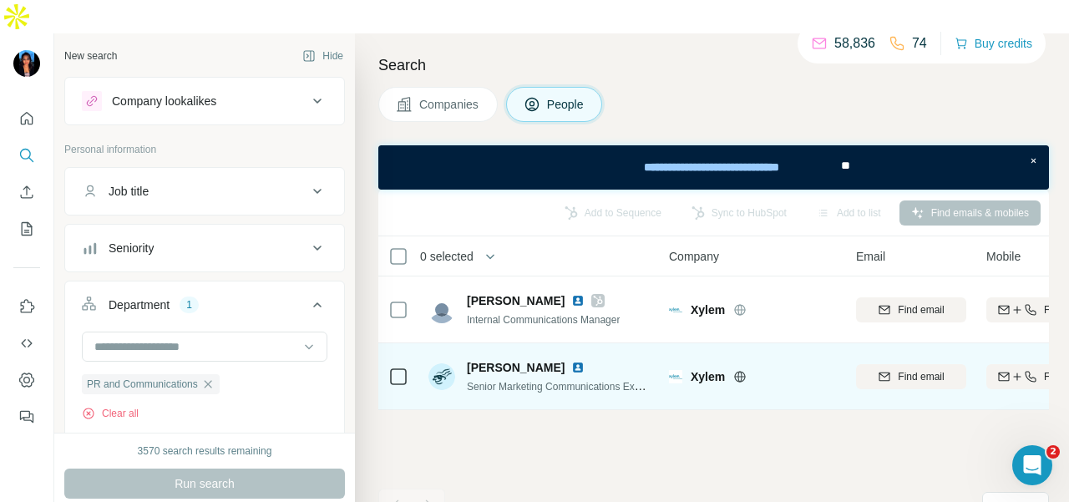
click at [571, 361] on img at bounding box center [577, 367] width 13 height 13
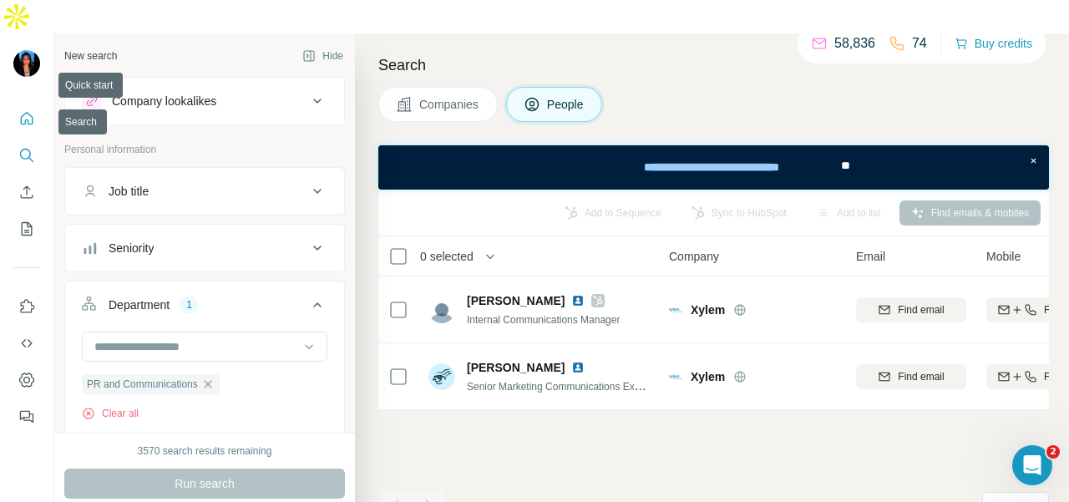
click at [27, 104] on button "Quick start" at bounding box center [26, 119] width 27 height 30
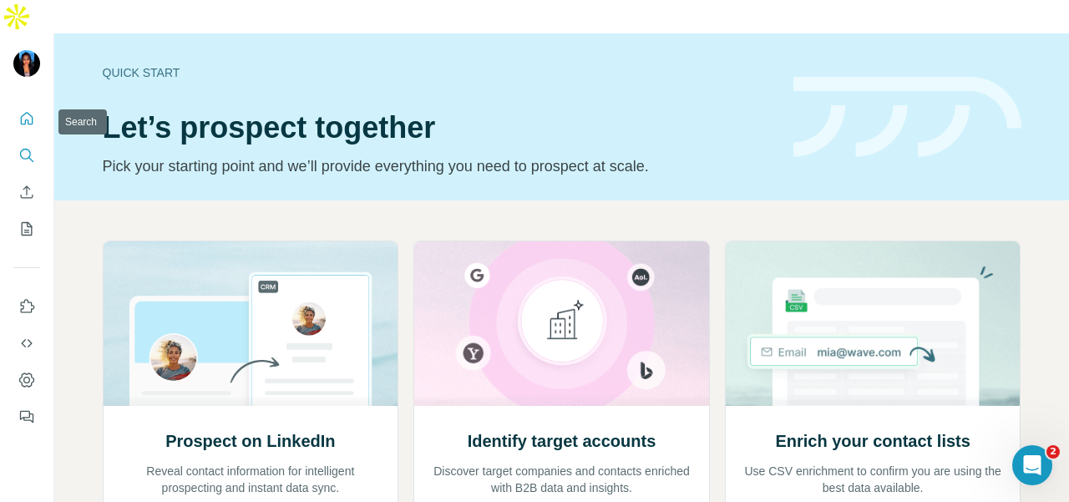
drag, startPoint x: 25, startPoint y: 119, endPoint x: 36, endPoint y: 136, distance: 19.9
click at [25, 147] on icon "Search" at bounding box center [26, 155] width 17 height 17
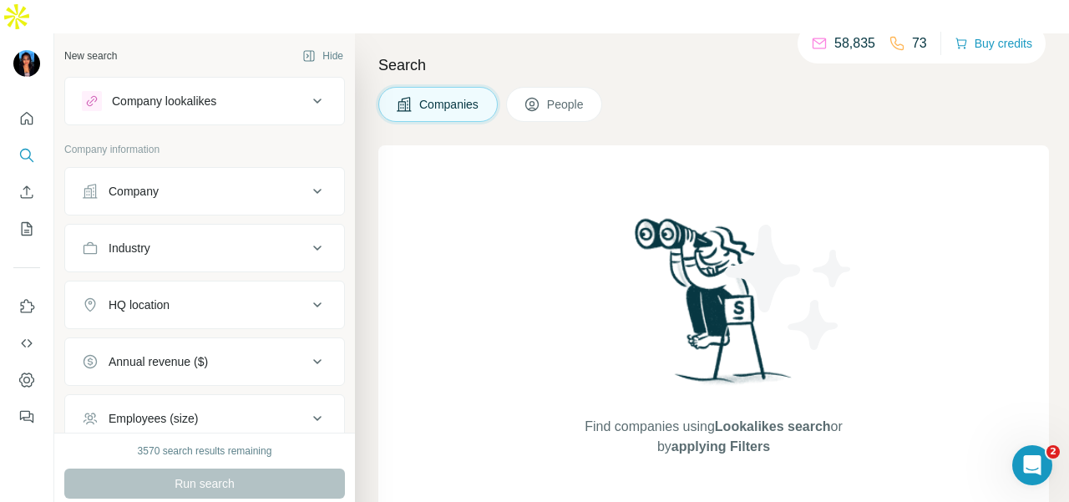
click at [184, 183] on div "Company" at bounding box center [195, 191] width 226 height 17
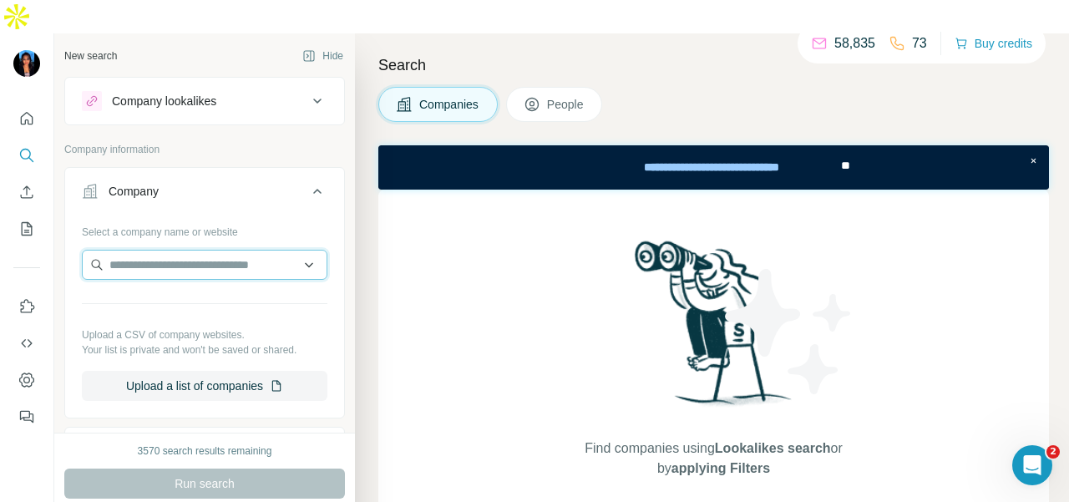
click at [170, 250] on input "text" at bounding box center [205, 265] width 246 height 30
paste input "**********"
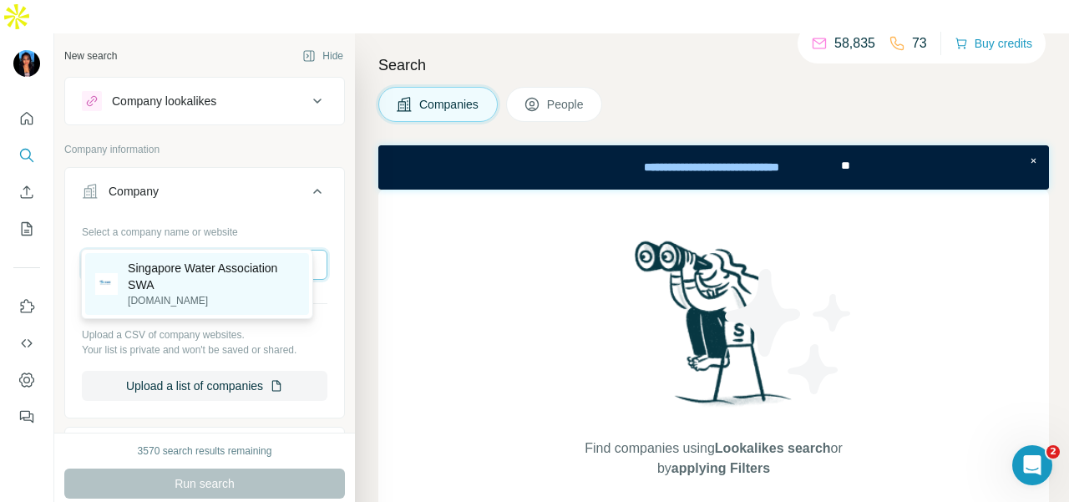
type input "**********"
click at [248, 273] on p "Singapore Water Association SWA" at bounding box center [213, 276] width 171 height 33
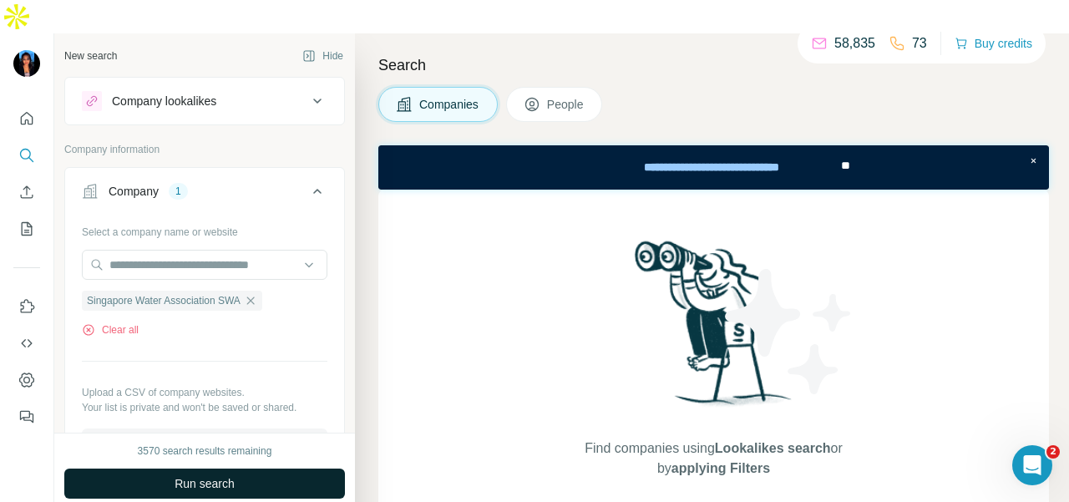
click at [290, 469] on button "Run search" at bounding box center [204, 484] width 281 height 30
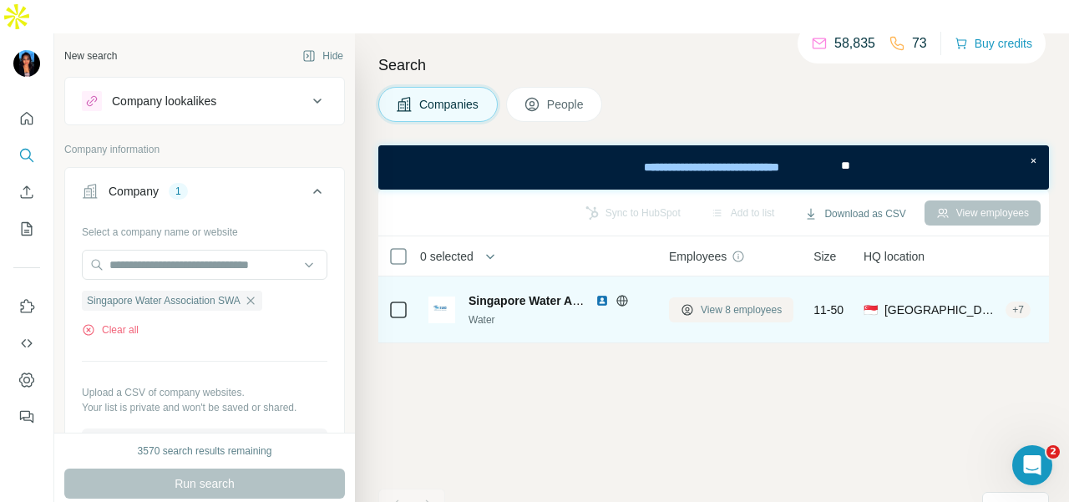
click at [749, 302] on span "View 8 employees" at bounding box center [741, 309] width 81 height 15
